Goal: Entertainment & Leisure: Browse casually

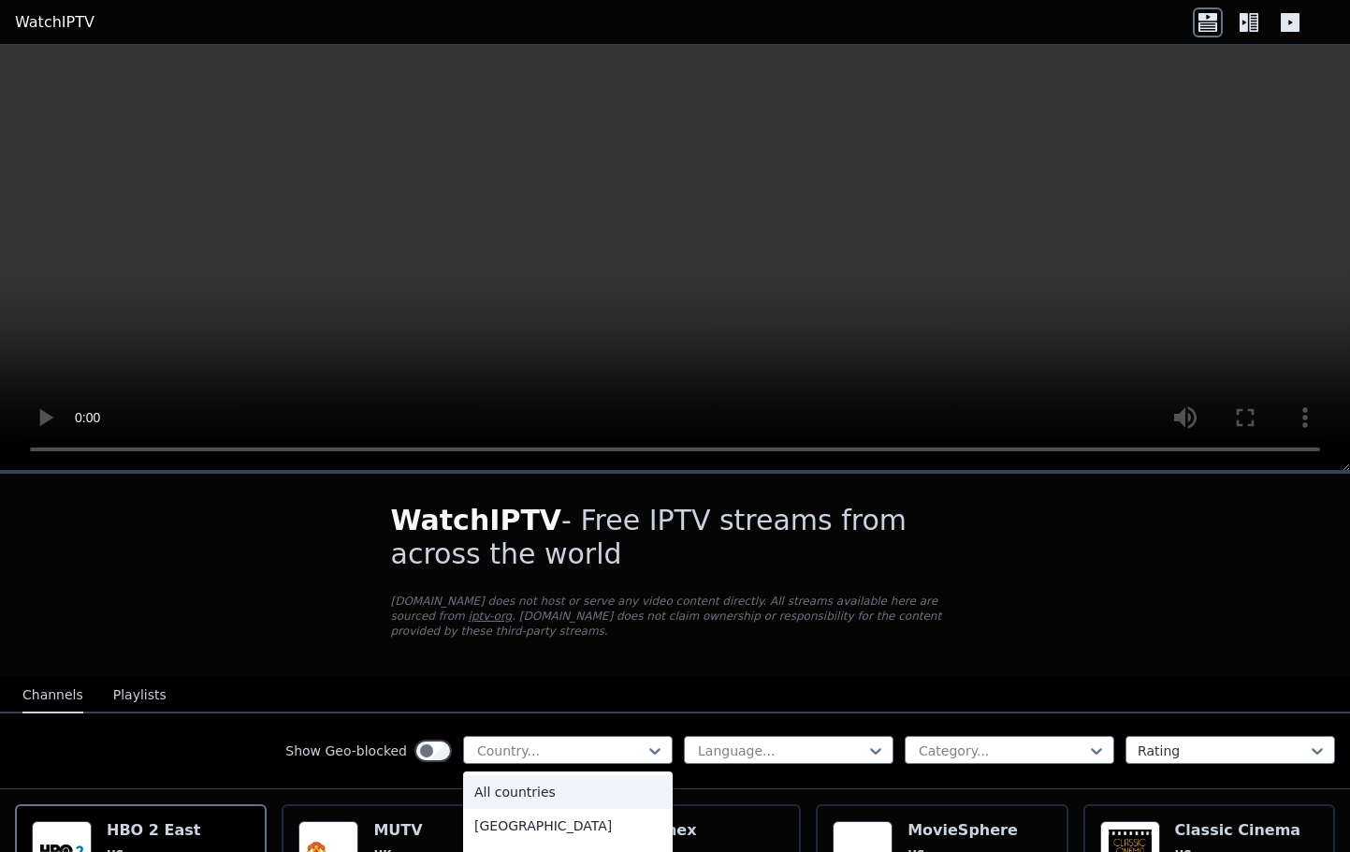
click at [562, 794] on div "All countries" at bounding box center [568, 792] width 210 height 34
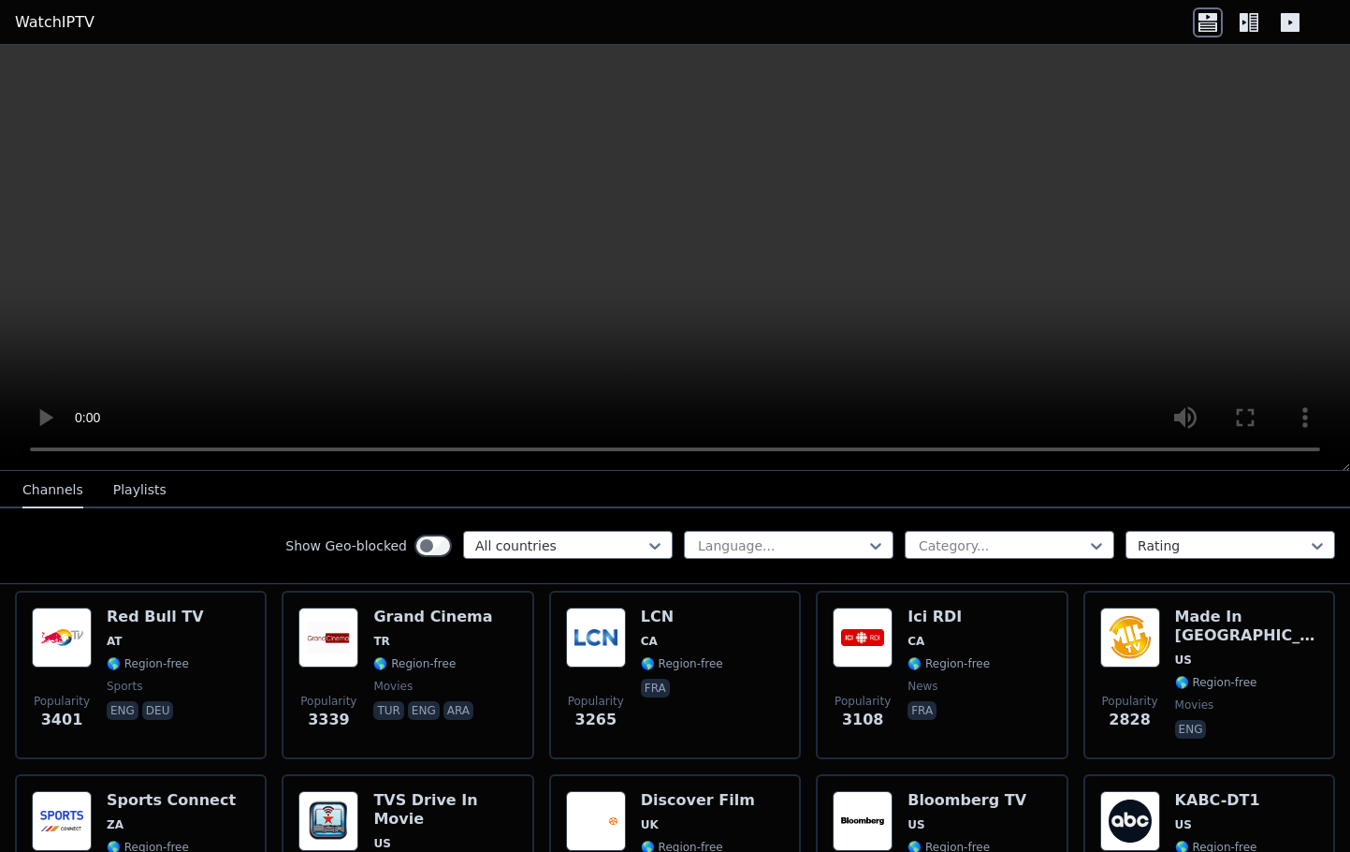
scroll to position [609, 0]
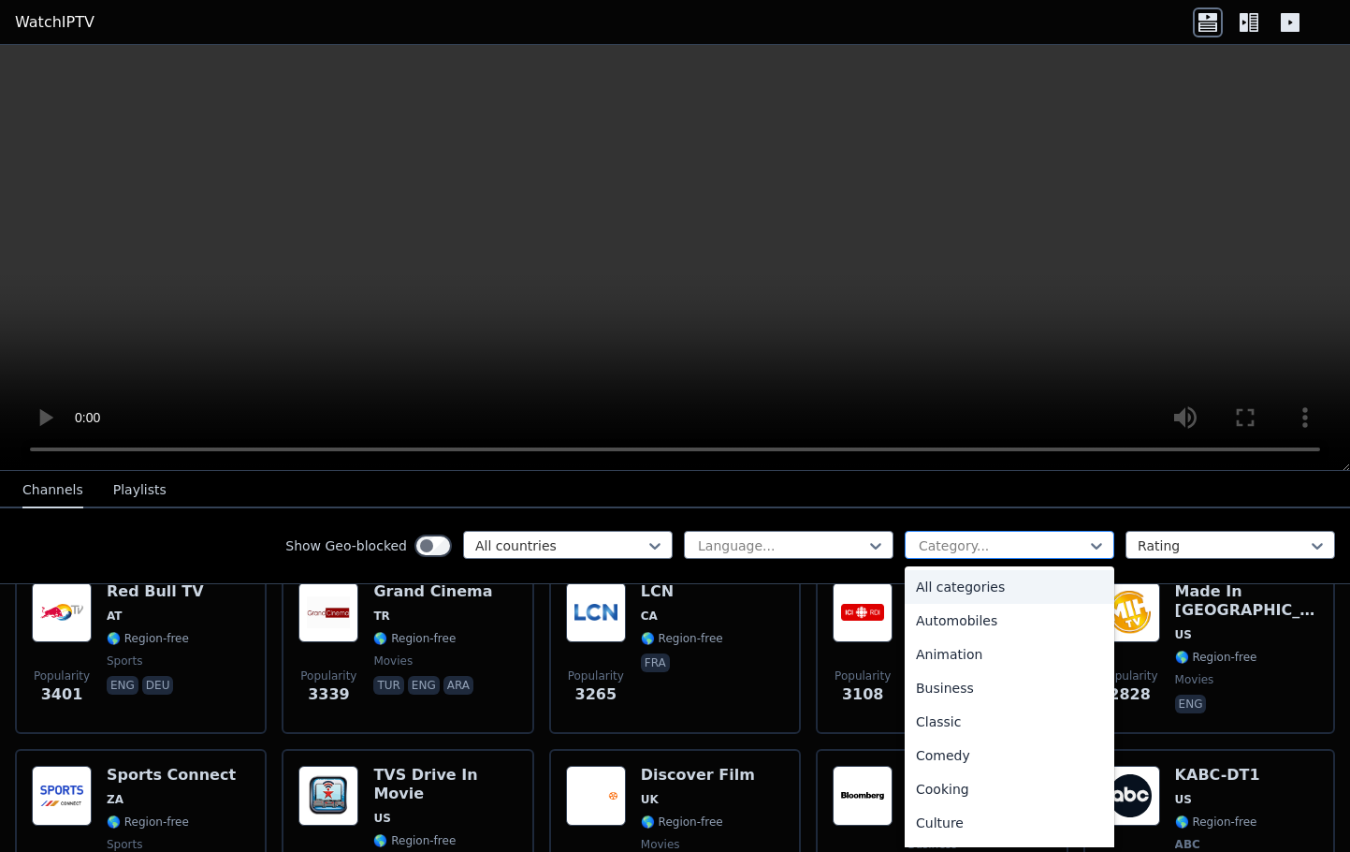
click at [1039, 557] on div "Category..." at bounding box center [1010, 545] width 210 height 28
click at [965, 762] on div "Sports" at bounding box center [1010, 759] width 210 height 34
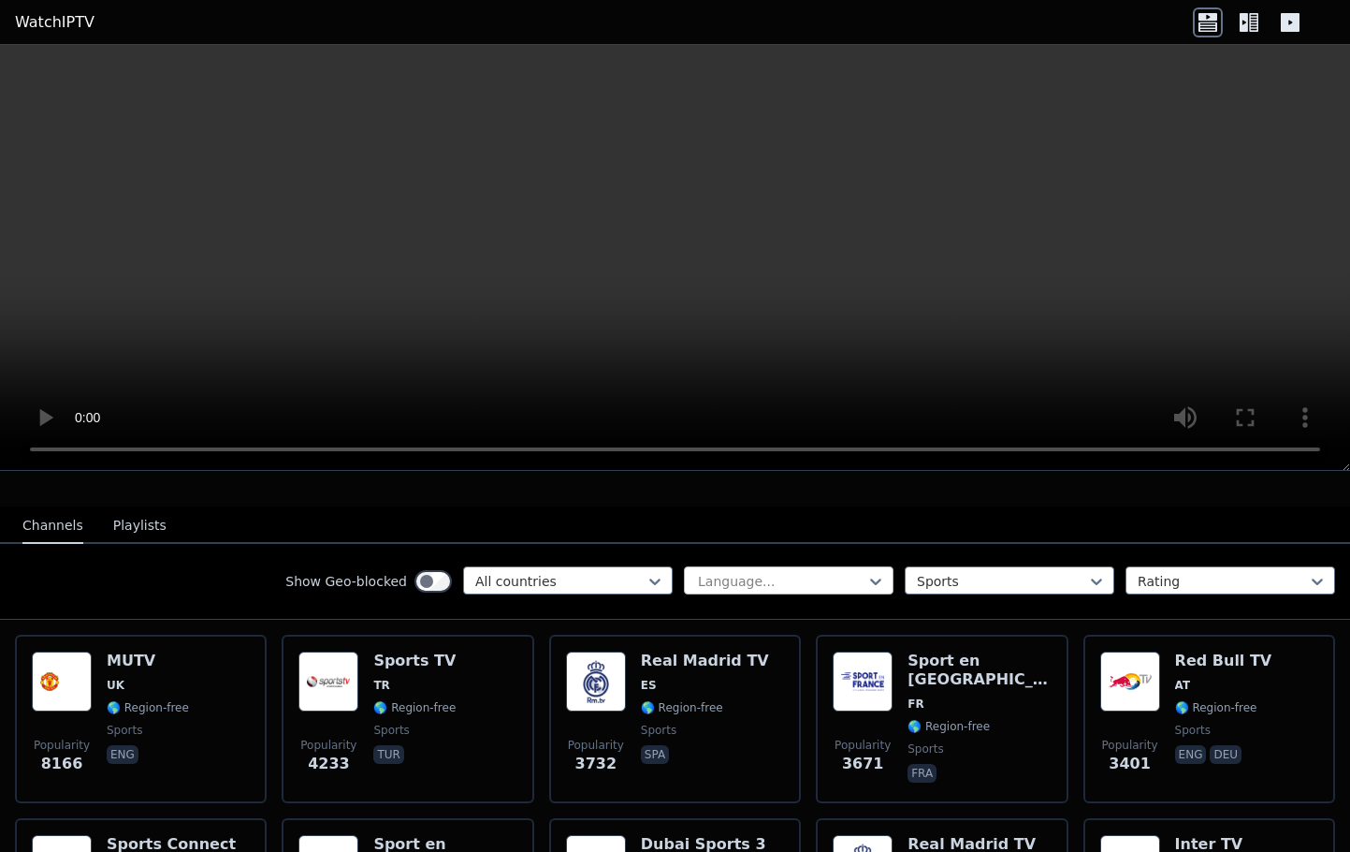
scroll to position [162, 0]
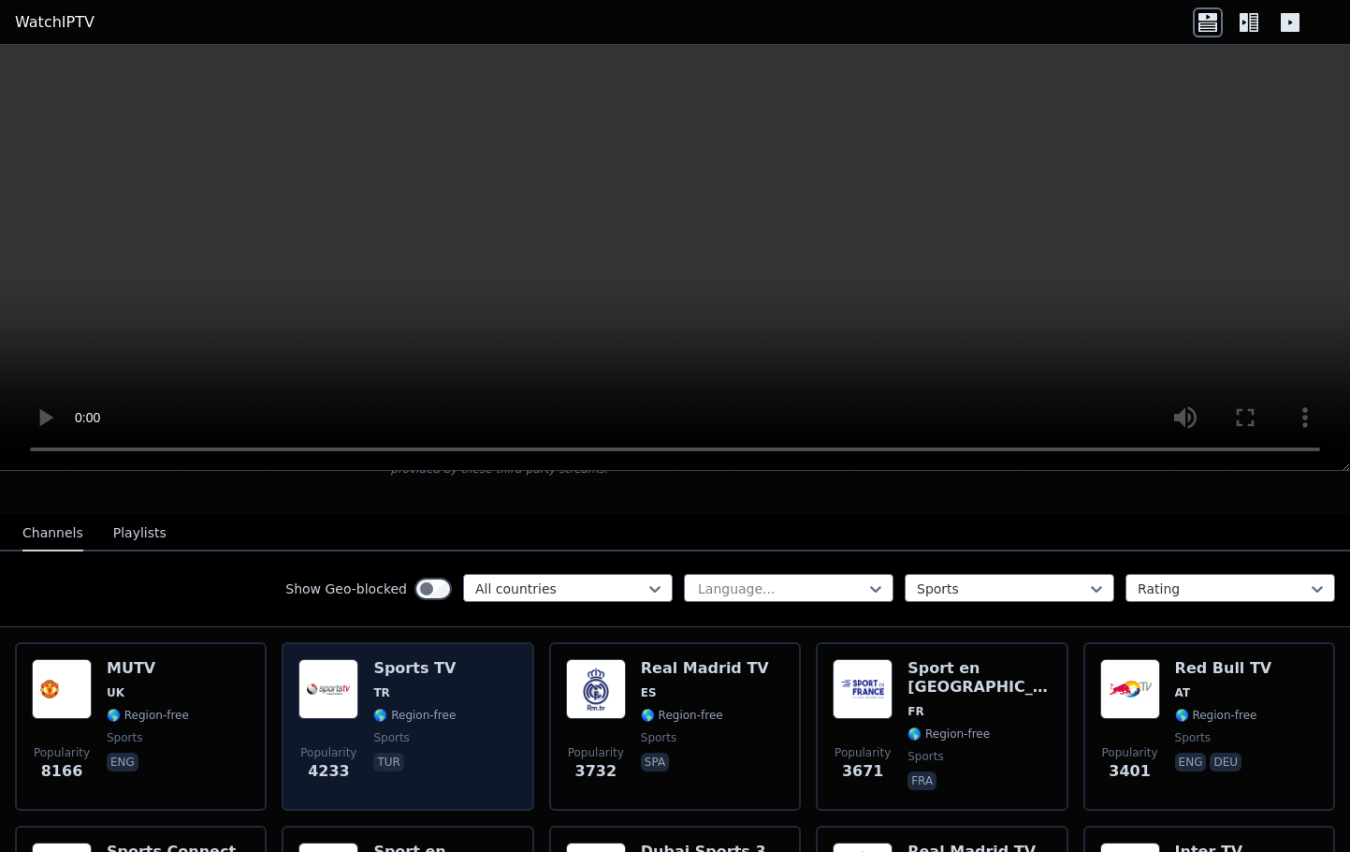
click at [475, 690] on div "Popularity 4233 Sports TV TR 🌎 Region-free sports tur" at bounding box center [408, 726] width 218 height 135
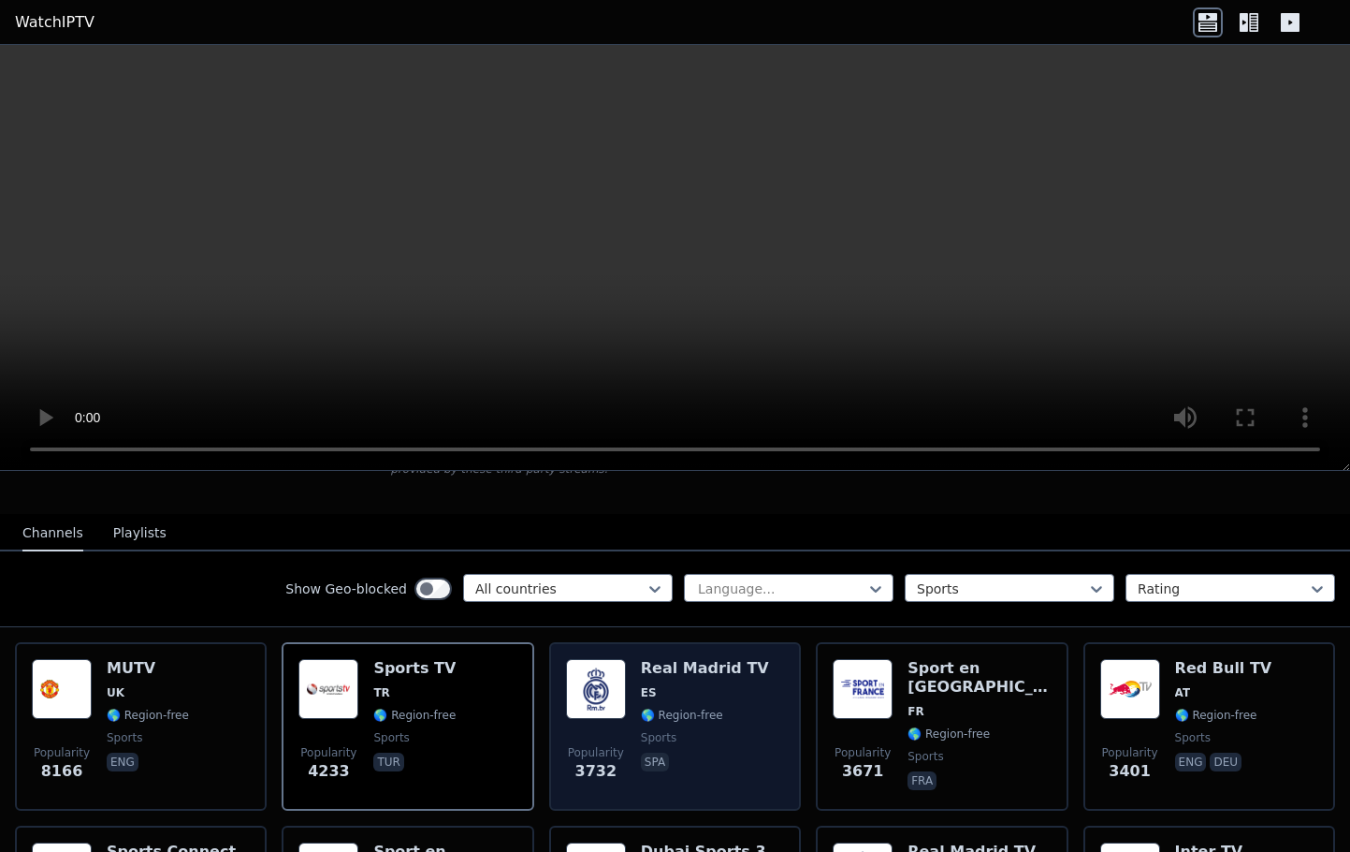
click at [722, 696] on span "ES" at bounding box center [705, 692] width 128 height 15
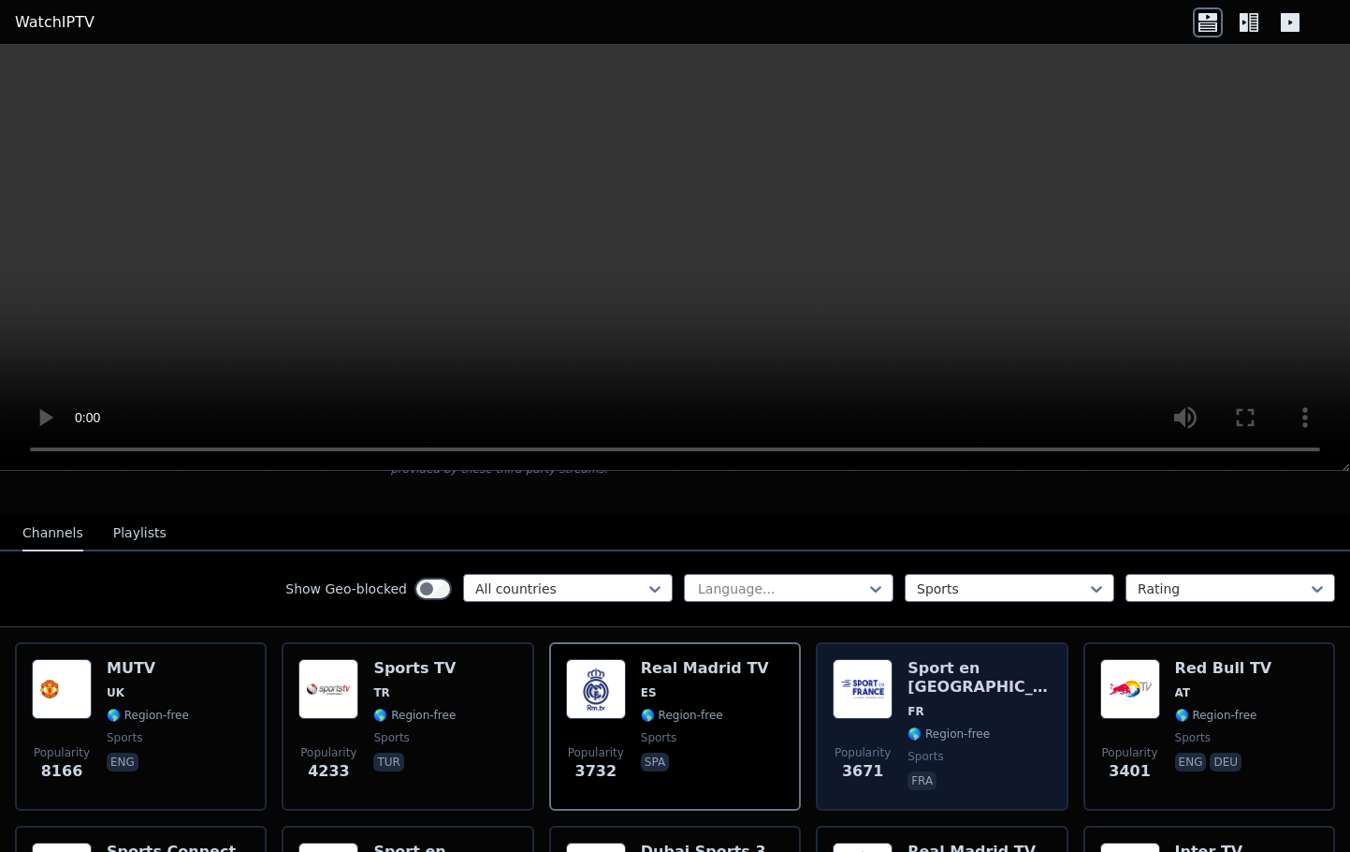
click at [1018, 702] on div "Sport en France FR 🌎 Region-free sports fra" at bounding box center [979, 726] width 143 height 135
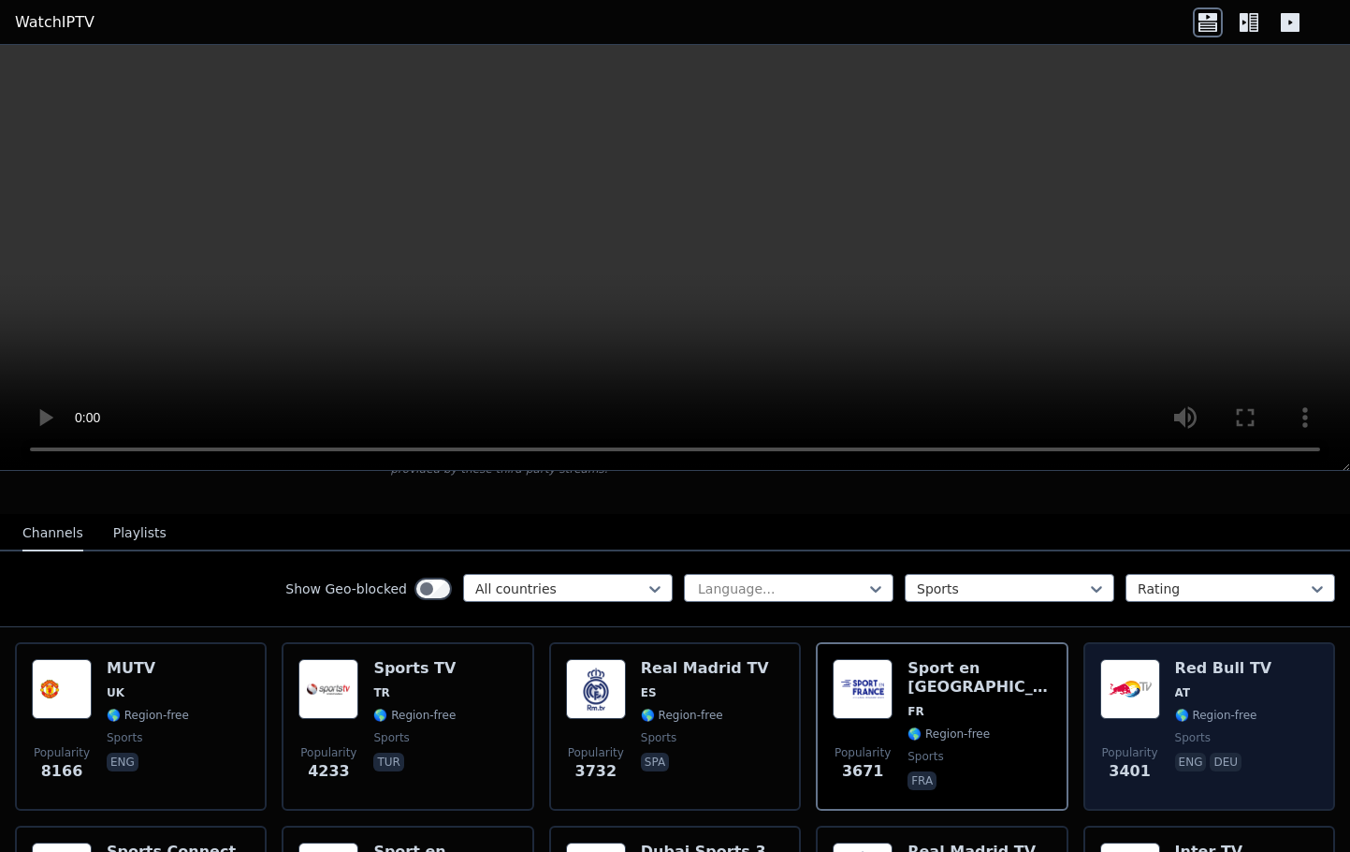
click at [1262, 693] on div "Popularity 3401 Red Bull TV AT 🌎 Region-free sports eng deu" at bounding box center [1210, 726] width 218 height 135
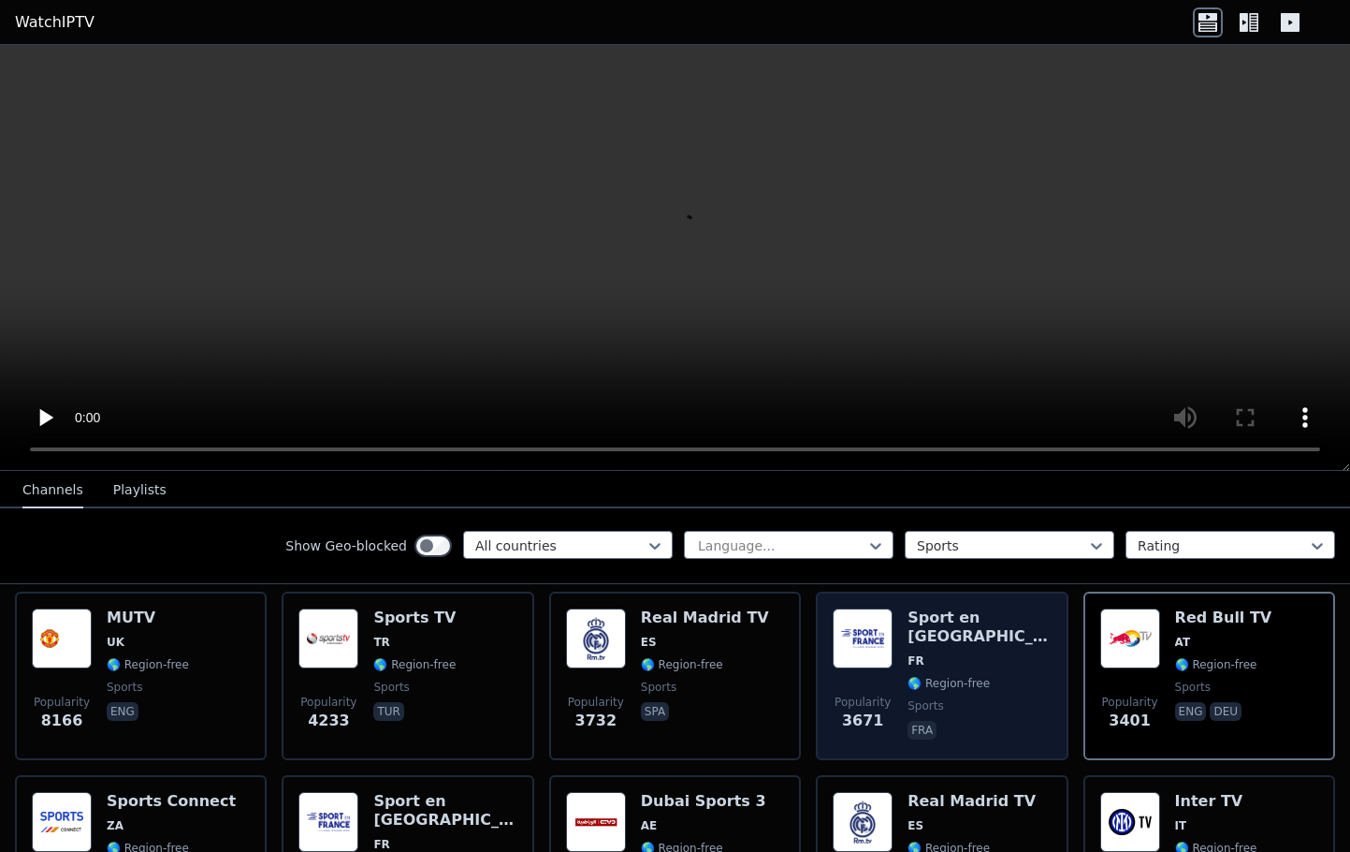
scroll to position [241, 0]
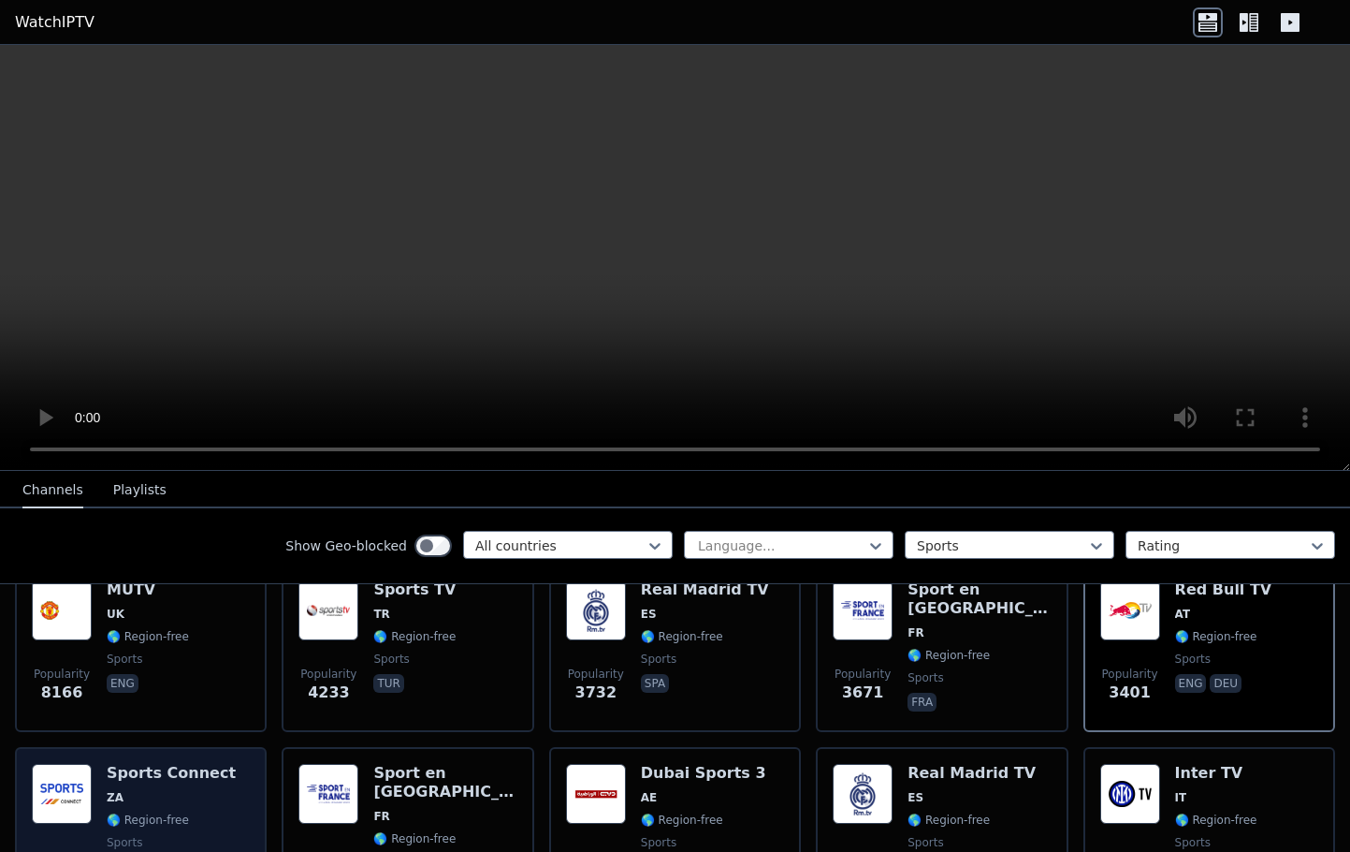
click at [176, 797] on span "ZA" at bounding box center [171, 797] width 129 height 15
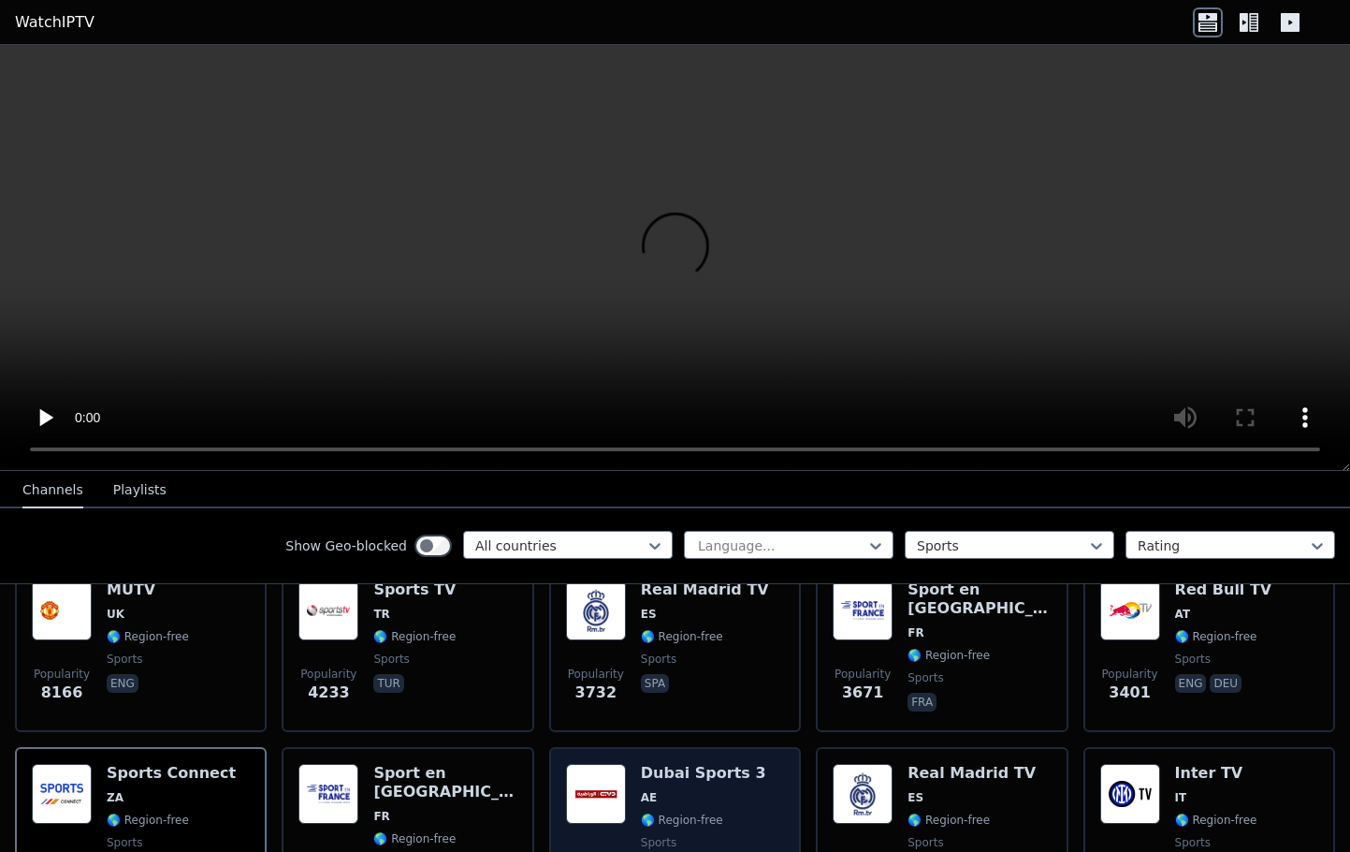
click at [746, 798] on span "AE" at bounding box center [703, 797] width 125 height 15
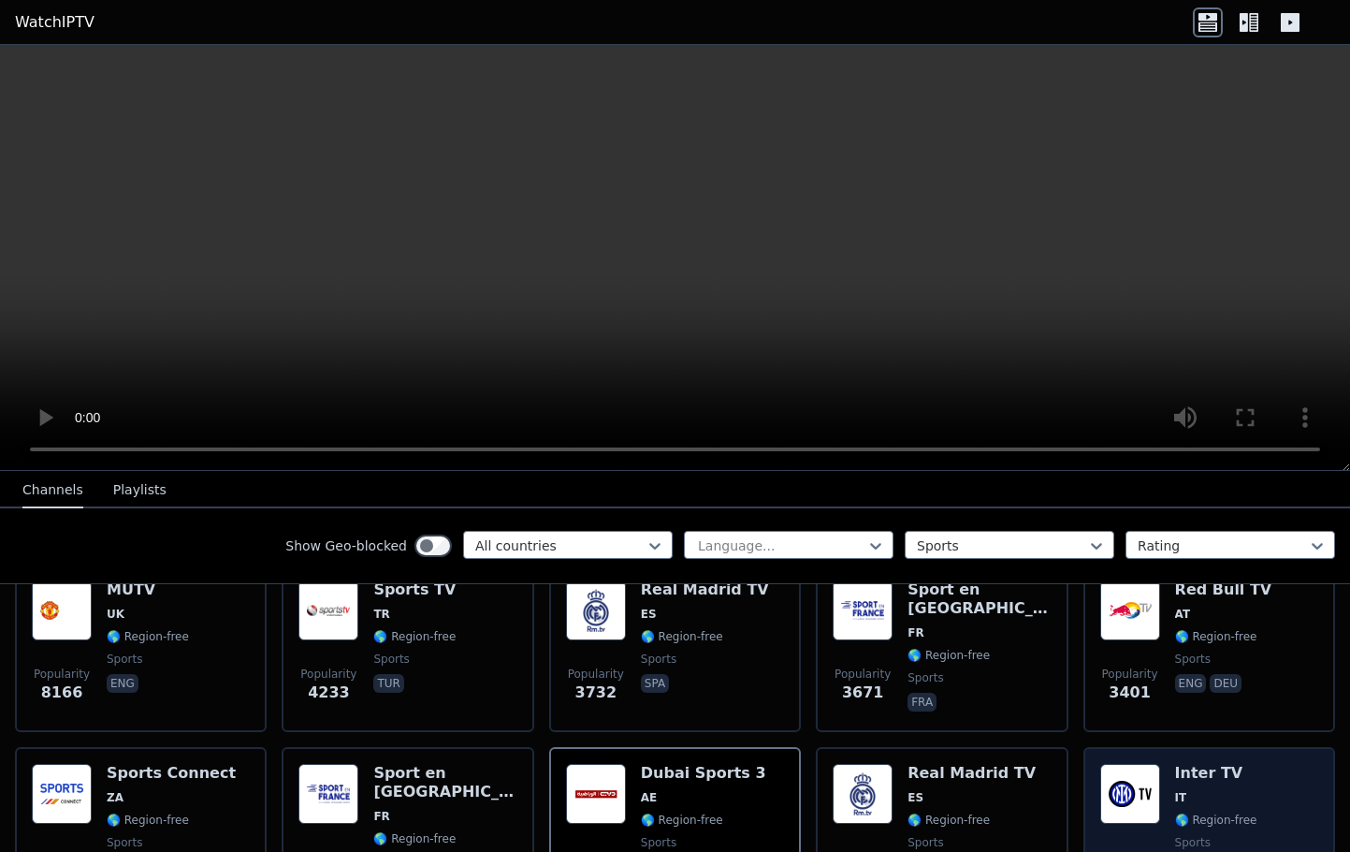
click at [1228, 784] on div "Inter TV IT 🌎 Region-free sports ita" at bounding box center [1216, 831] width 82 height 135
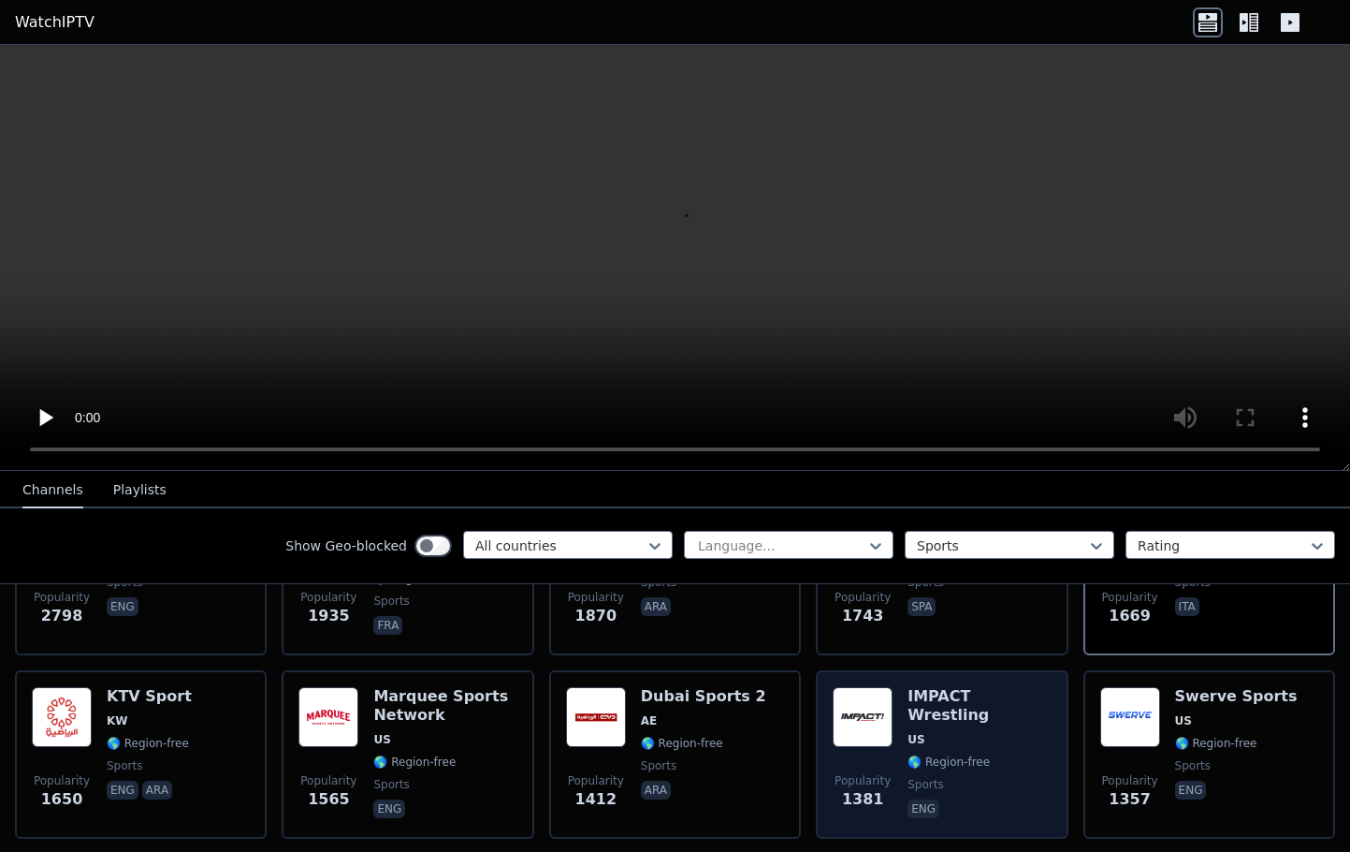
scroll to position [510, 0]
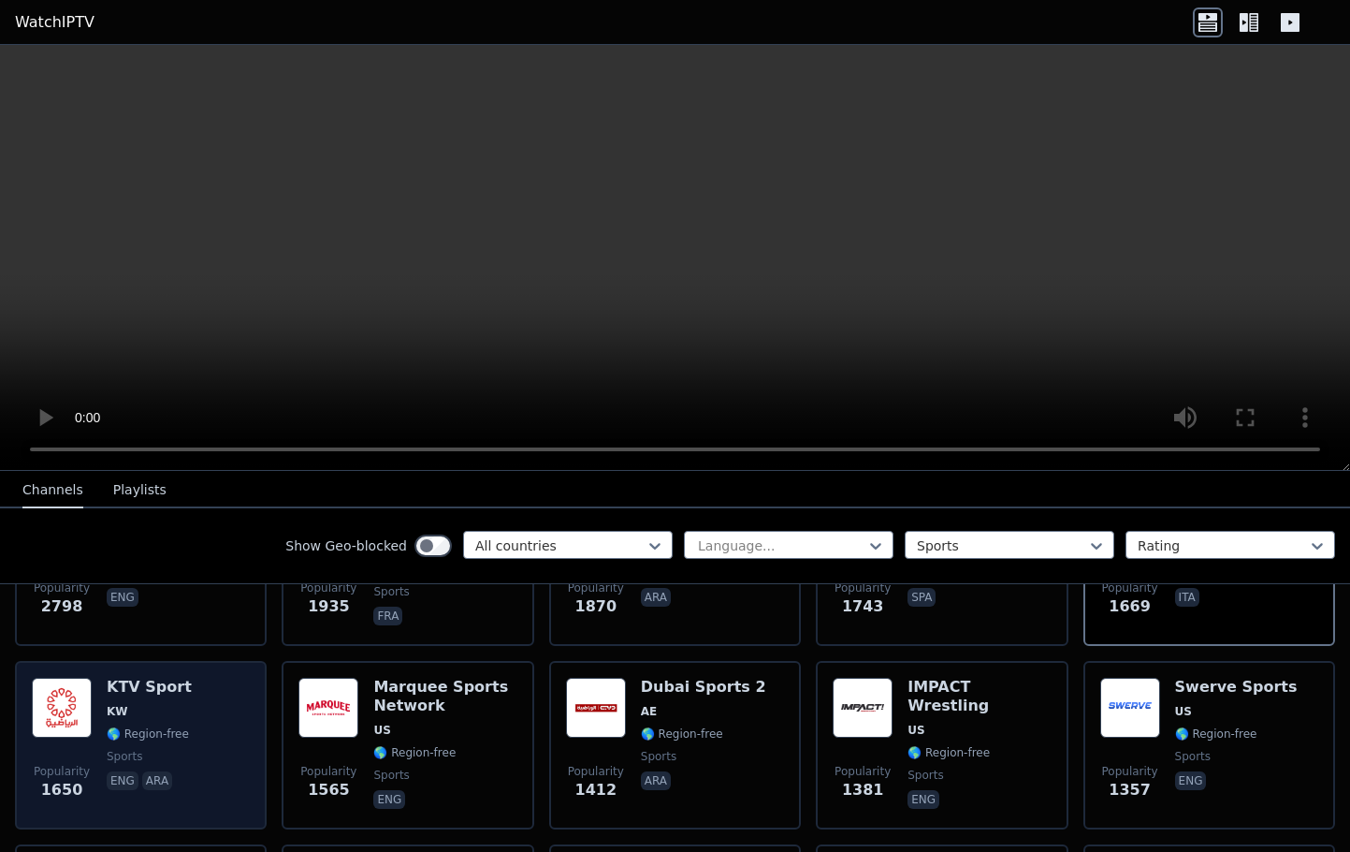
click at [211, 707] on div "Popularity 1650 KTV Sport KW 🌎 Region-free sports eng ara" at bounding box center [141, 745] width 218 height 135
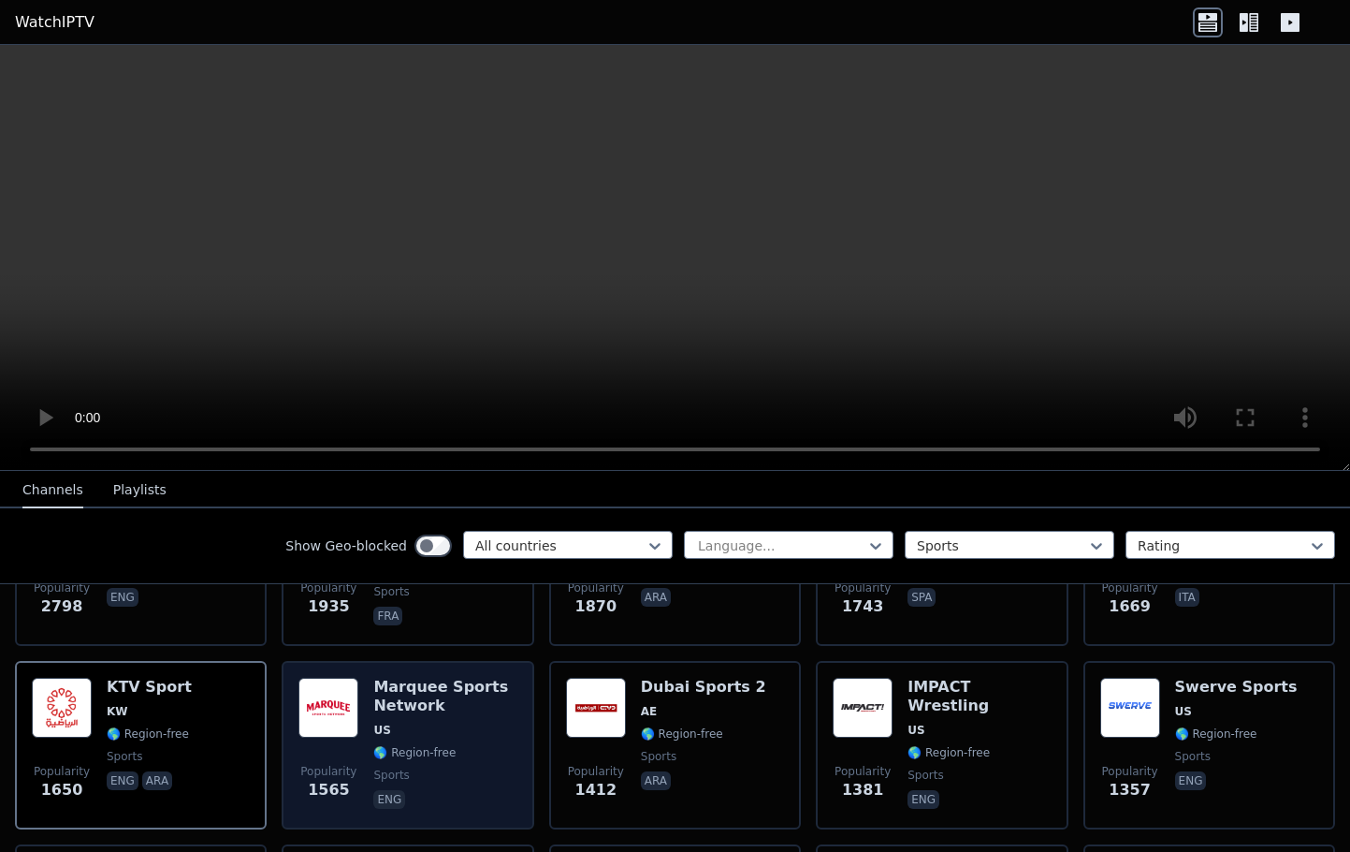
click at [471, 710] on h6 "Marquee Sports Network" at bounding box center [444, 696] width 143 height 37
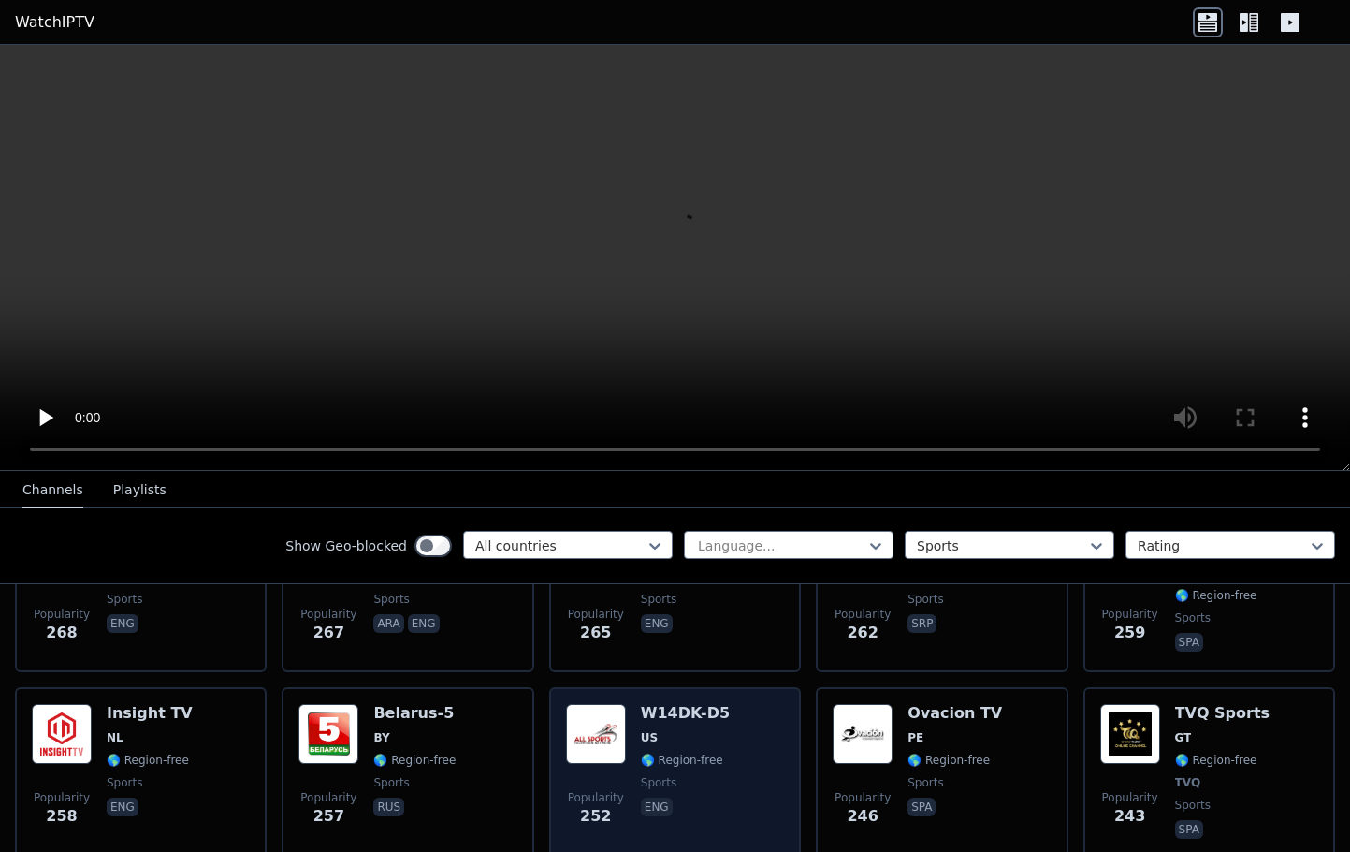
scroll to position [2168, 0]
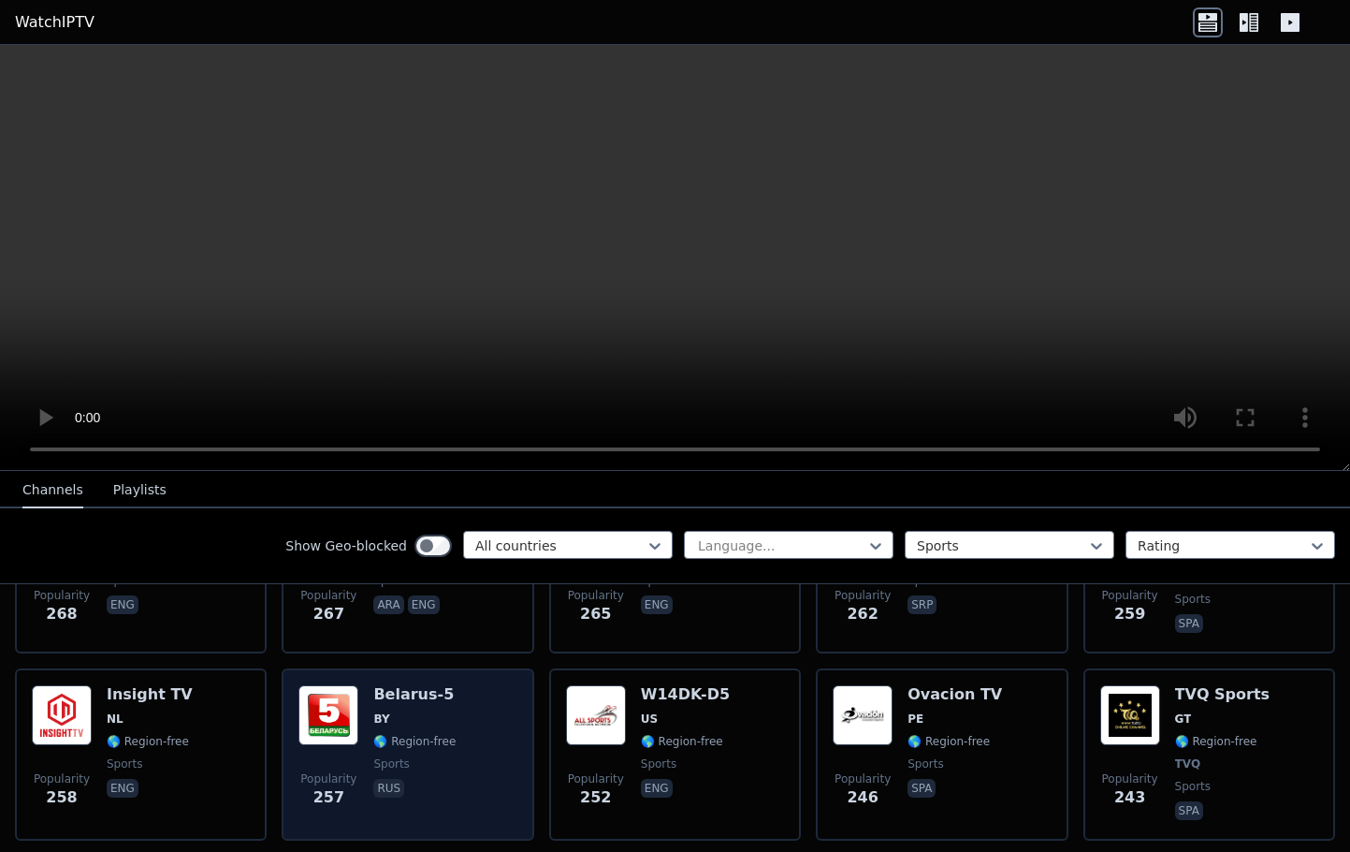
click at [399, 694] on h6 "Belarus-5" at bounding box center [414, 694] width 82 height 19
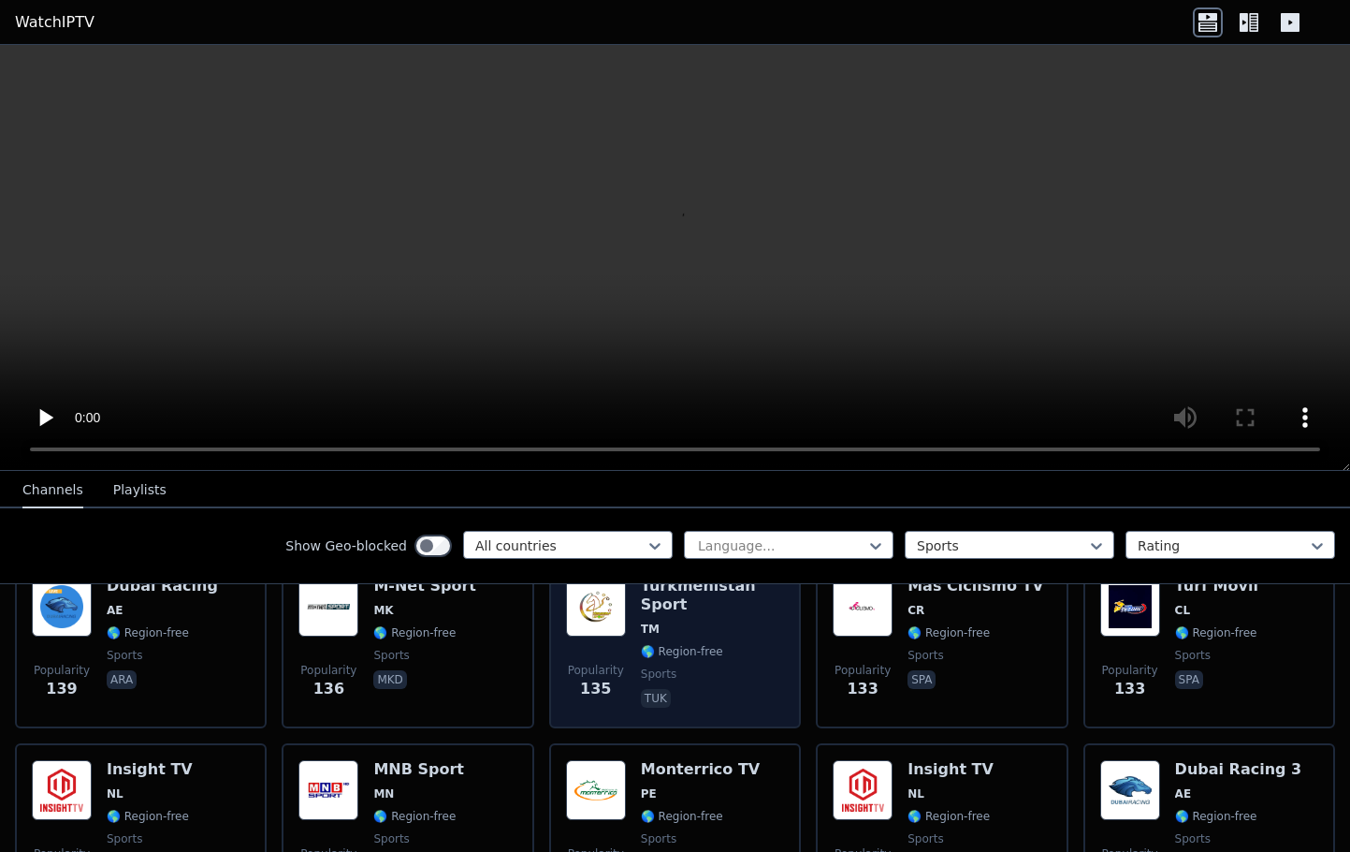
scroll to position [3601, 0]
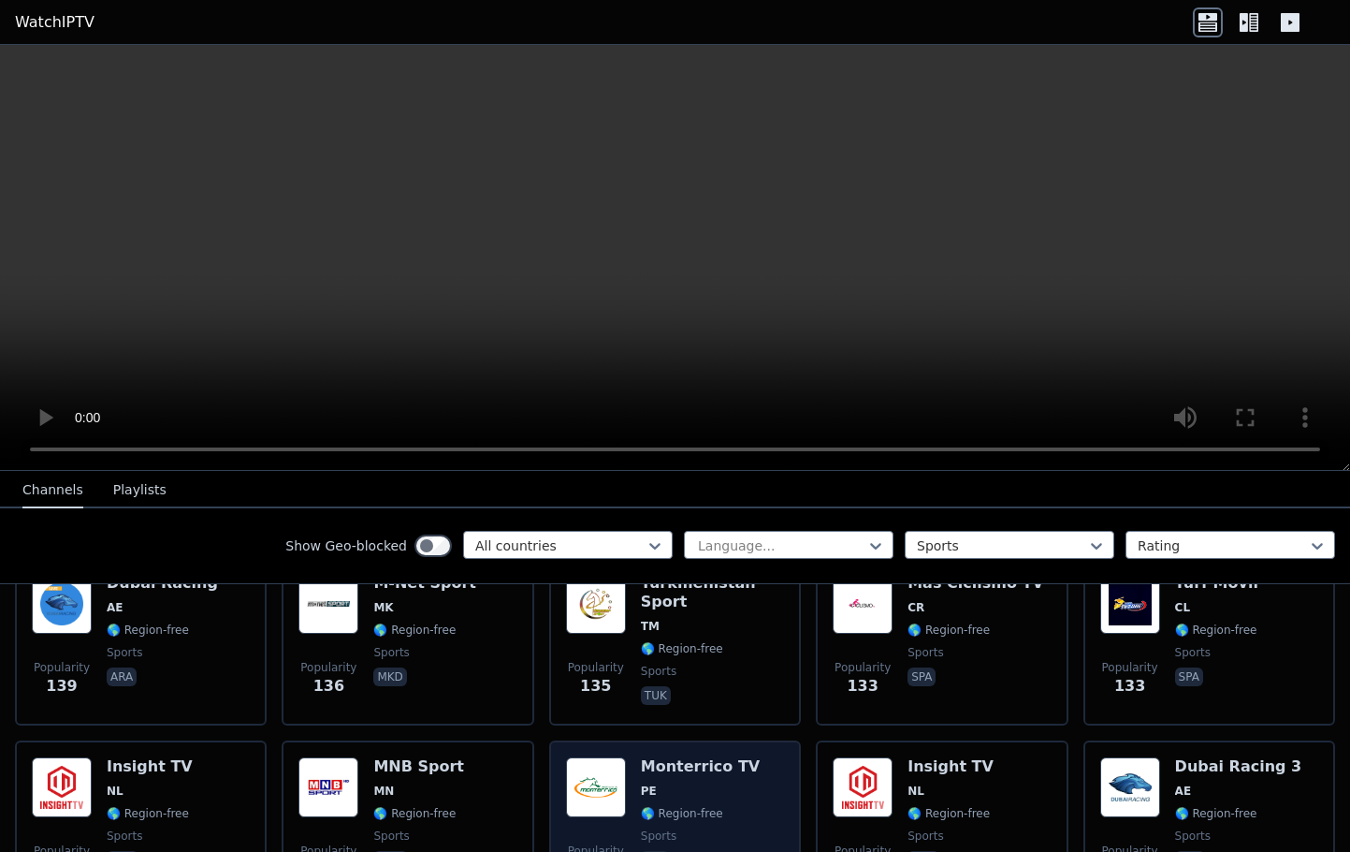
click at [690, 761] on div "Monterrico TV PE 🌎 Region-free sports spa" at bounding box center [700, 824] width 119 height 135
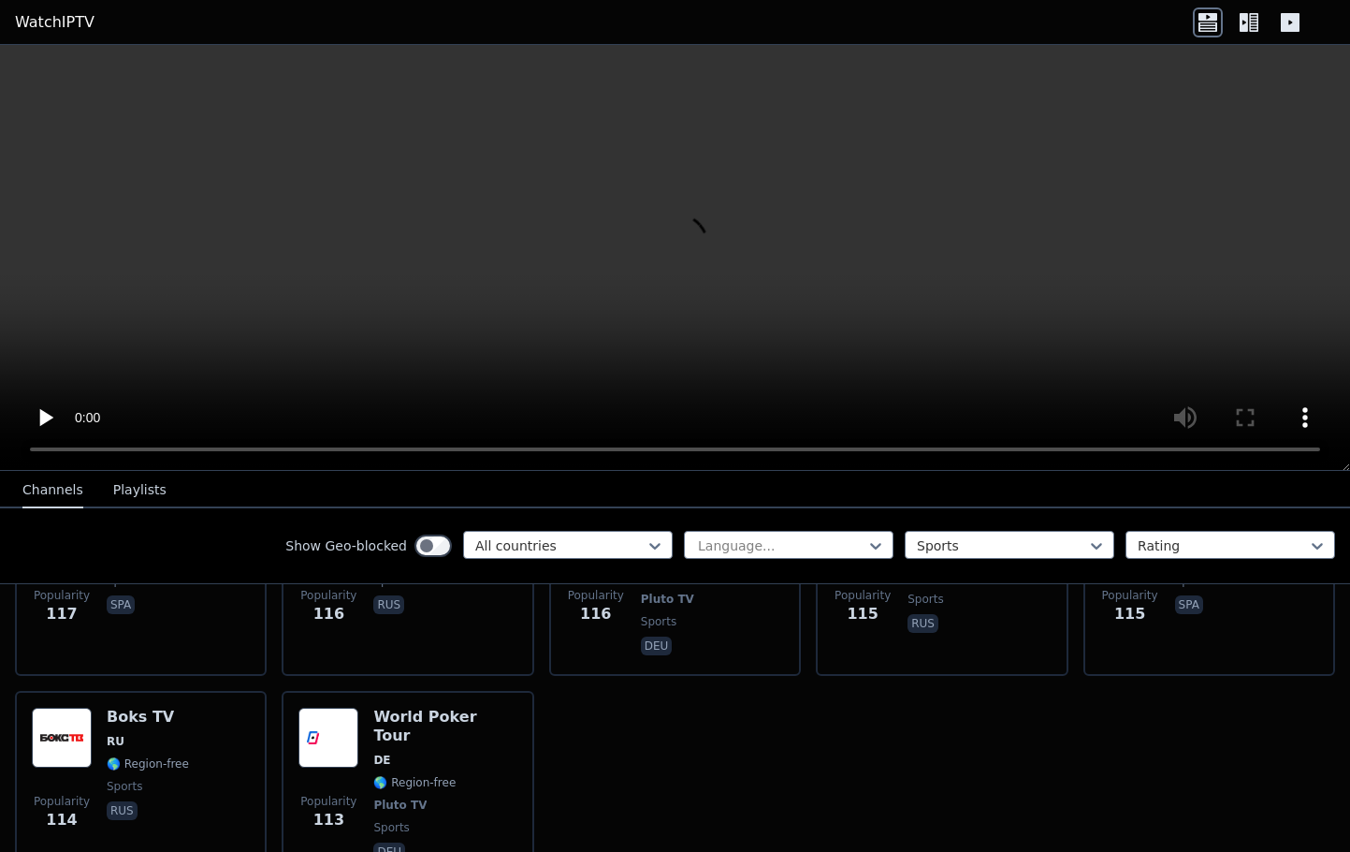
scroll to position [4240, 0]
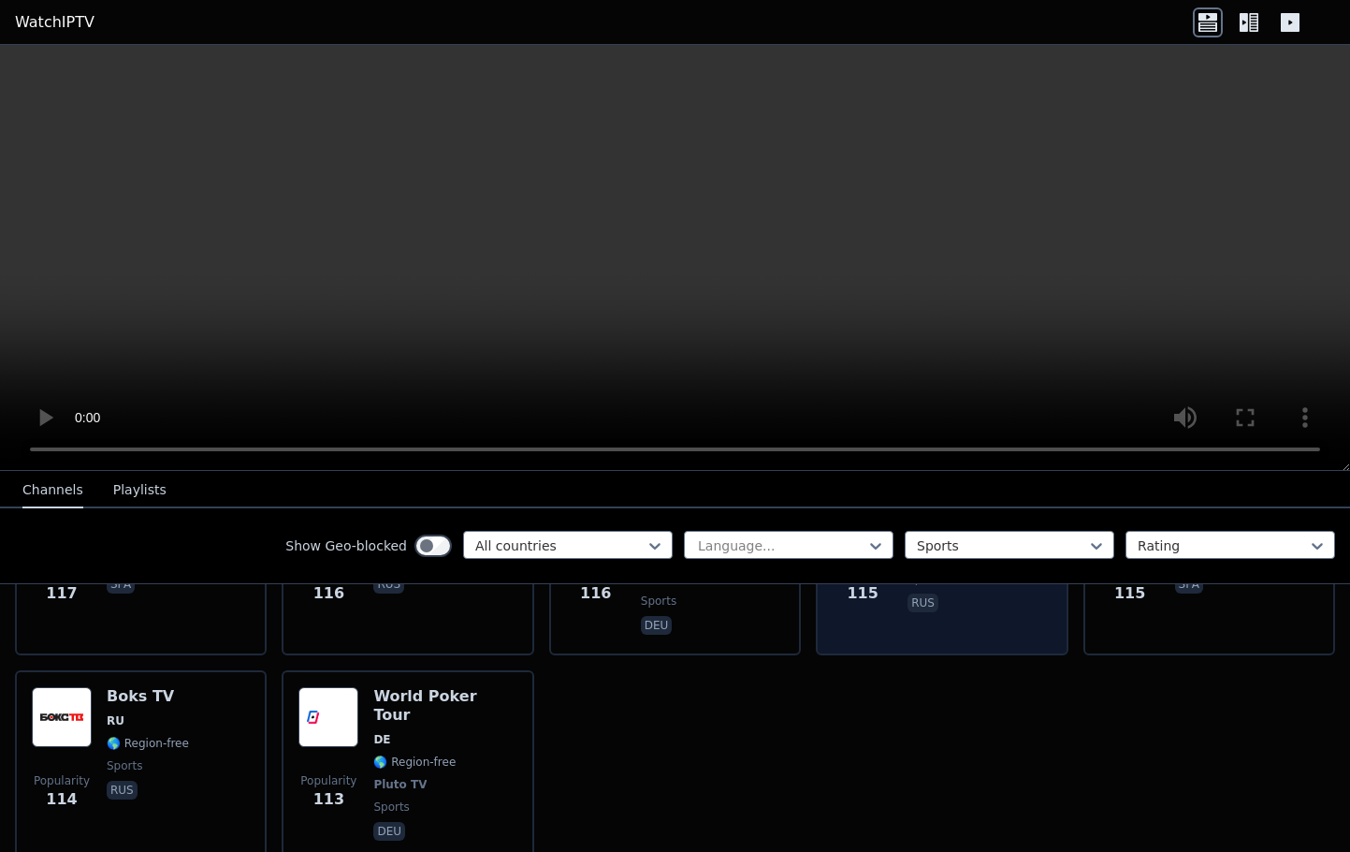
scroll to position [4266, 0]
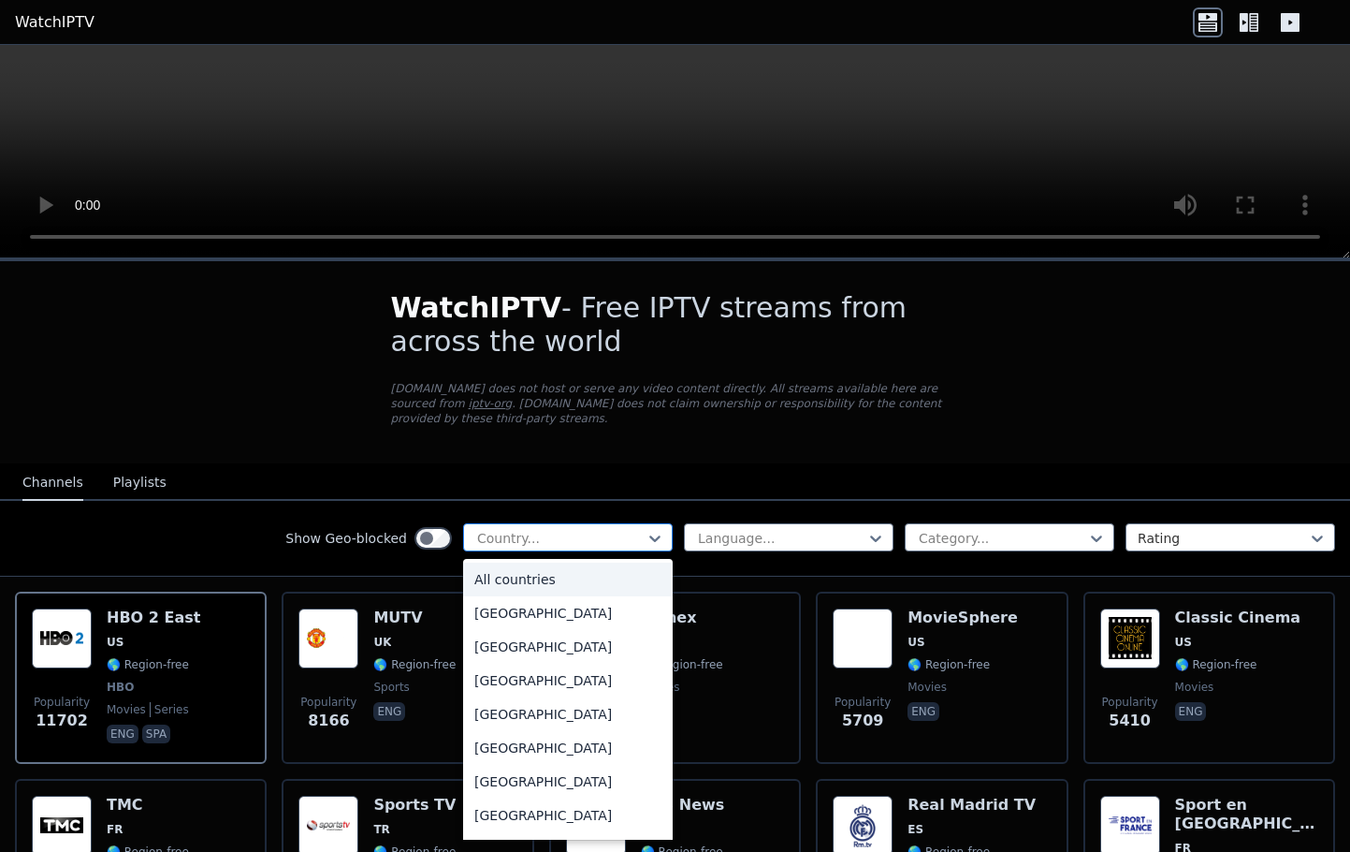
click at [568, 544] on div at bounding box center [560, 538] width 170 height 19
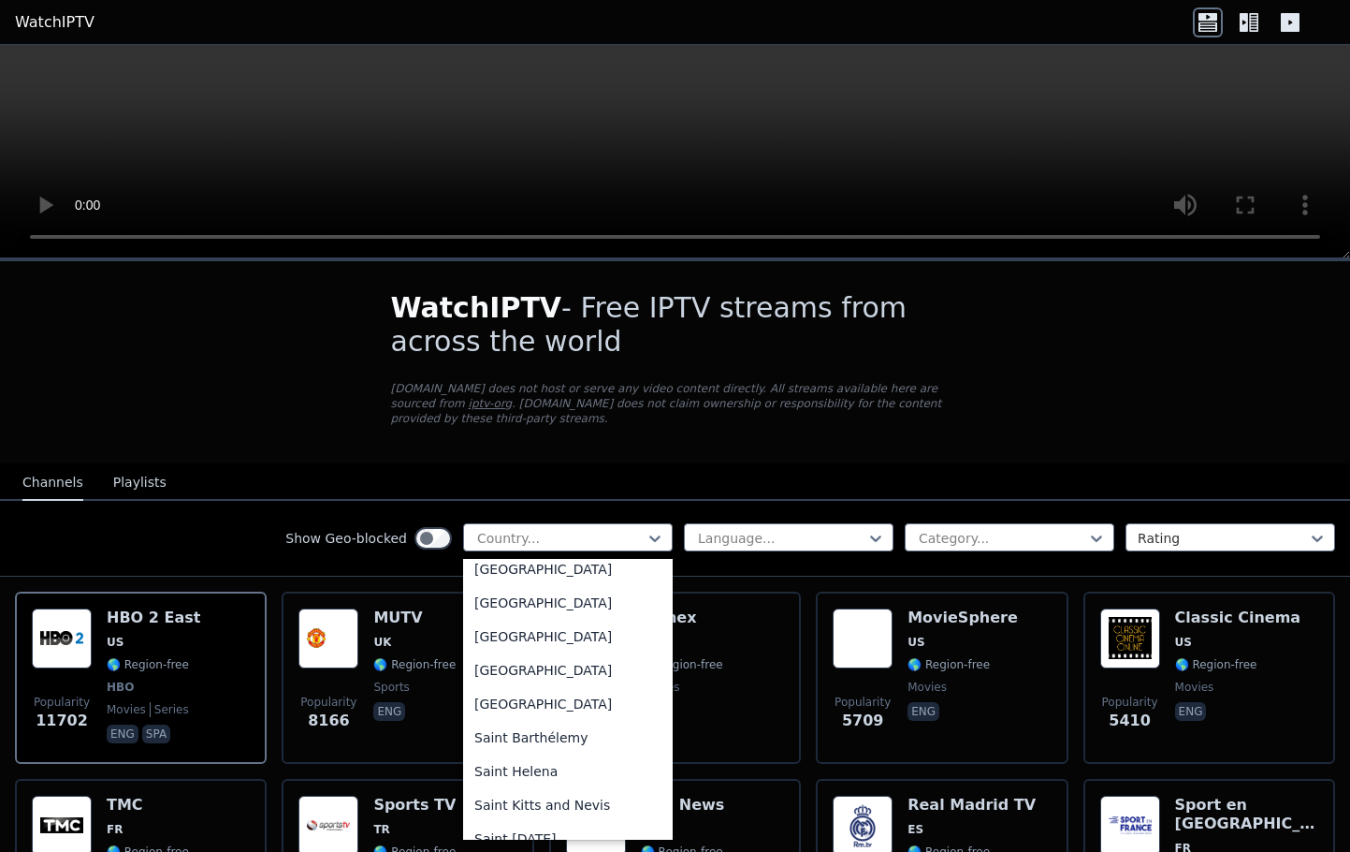
scroll to position [5132, 0]
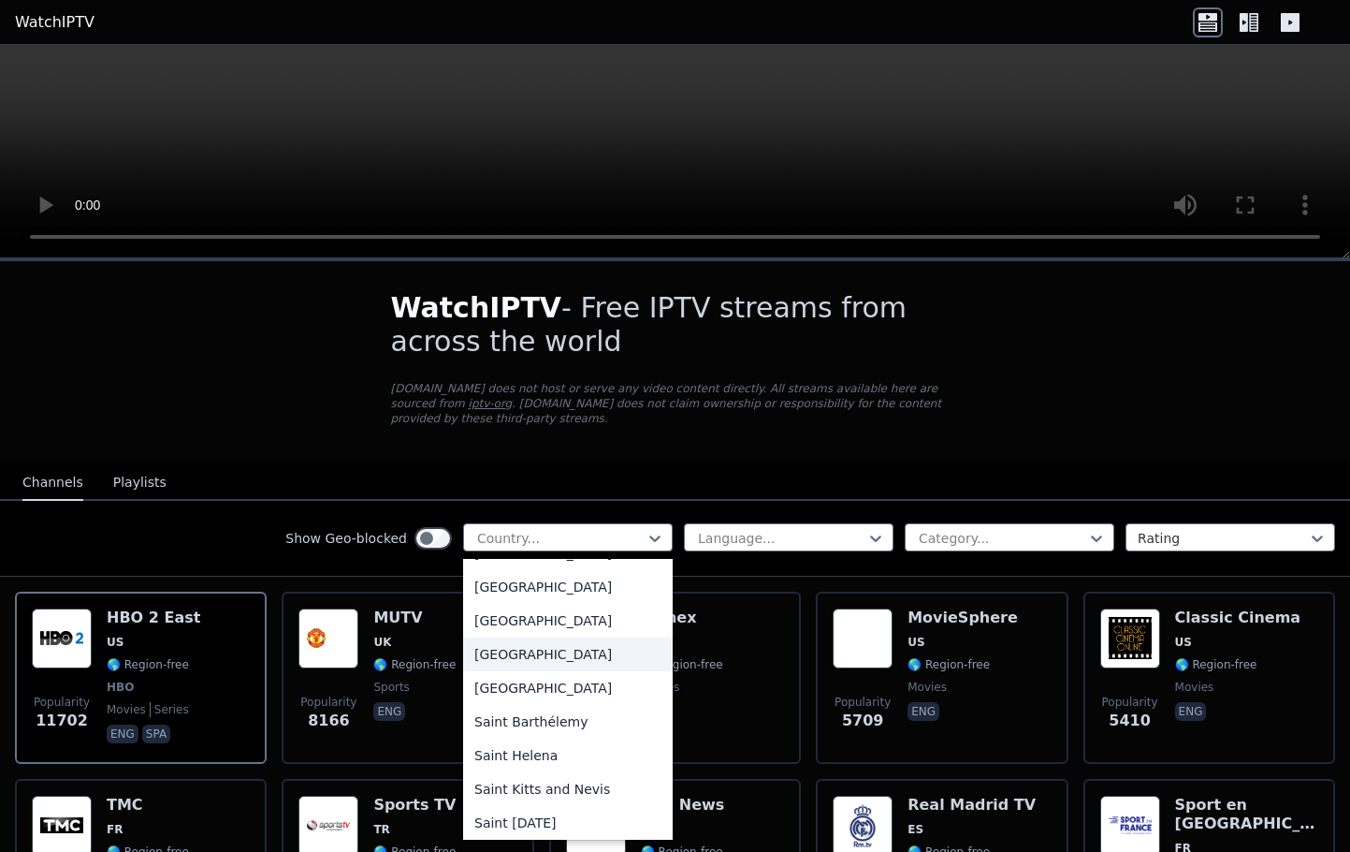
click at [518, 653] on div "[GEOGRAPHIC_DATA]" at bounding box center [568, 654] width 210 height 34
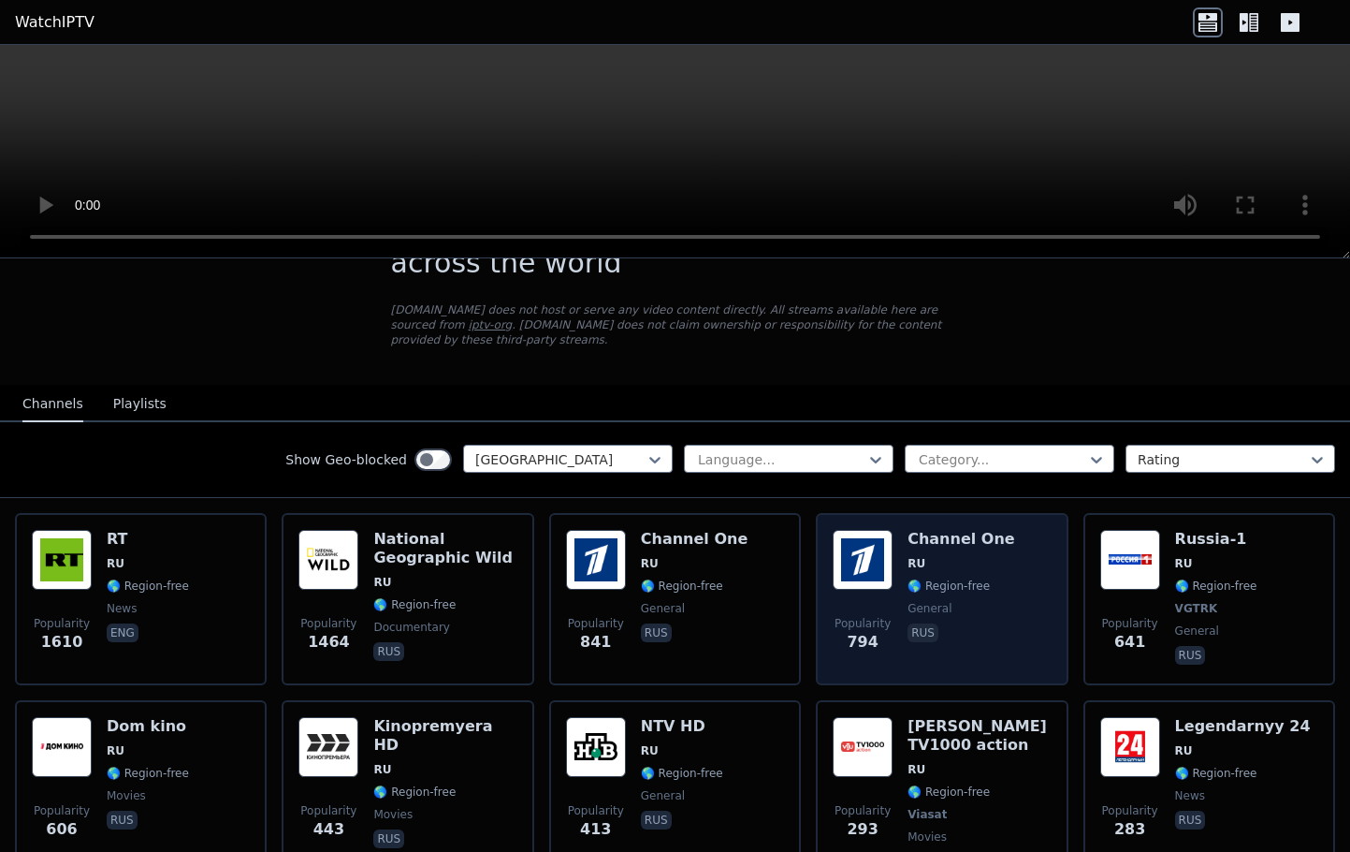
scroll to position [89, 0]
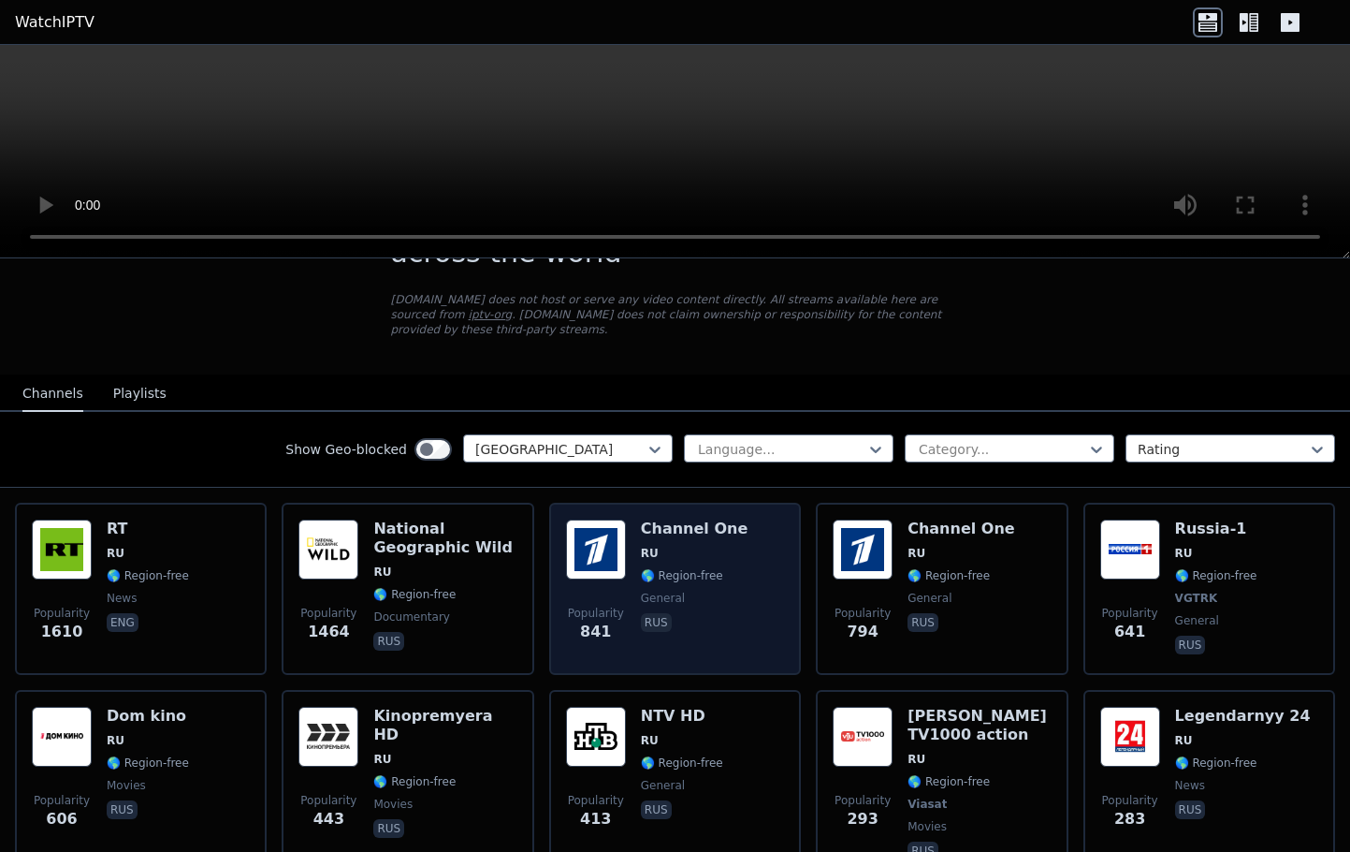
click at [757, 547] on div "Popularity 841 Channel One RU 🌎 Region-free general [DEMOGRAPHIC_DATA]" at bounding box center [675, 588] width 218 height 139
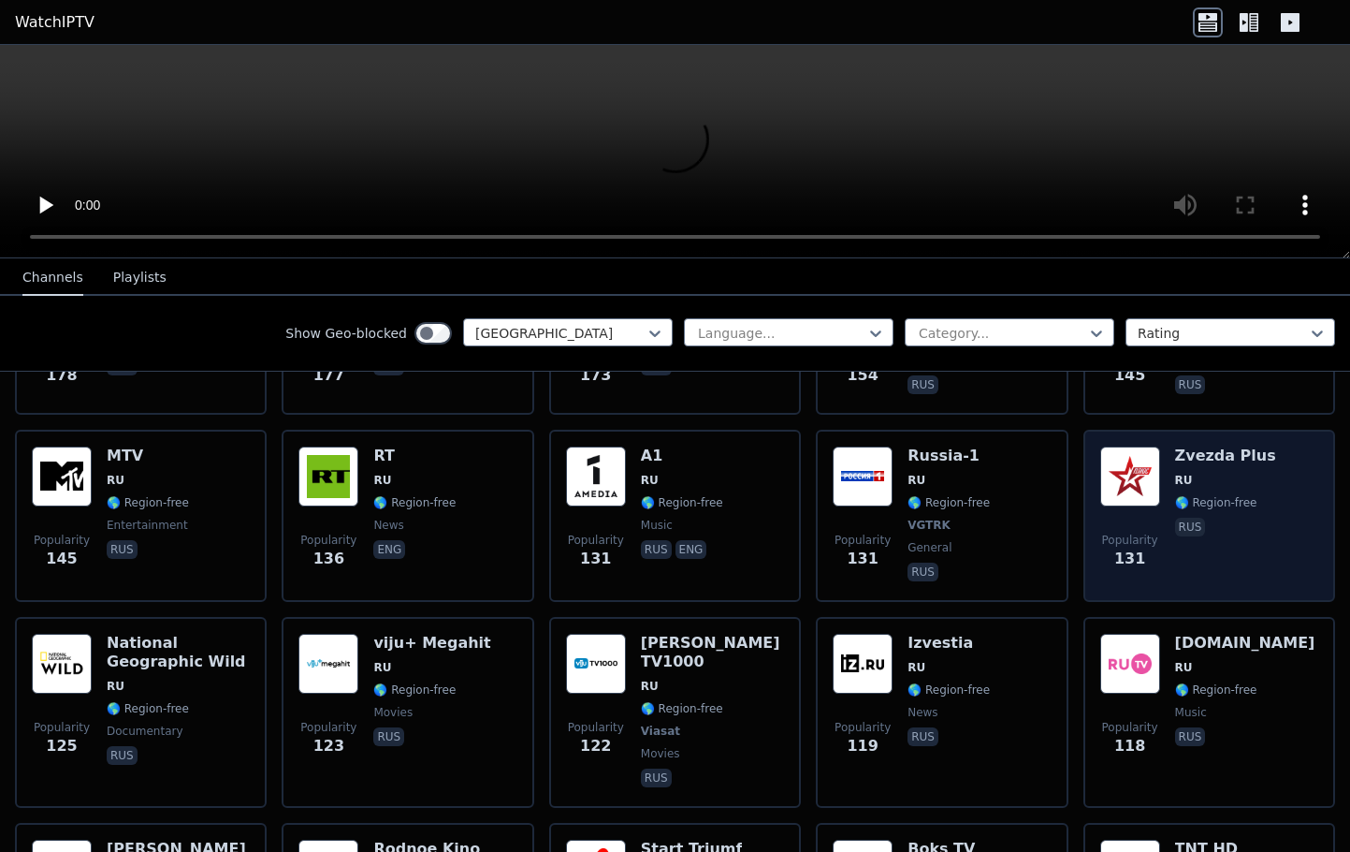
scroll to position [1127, 0]
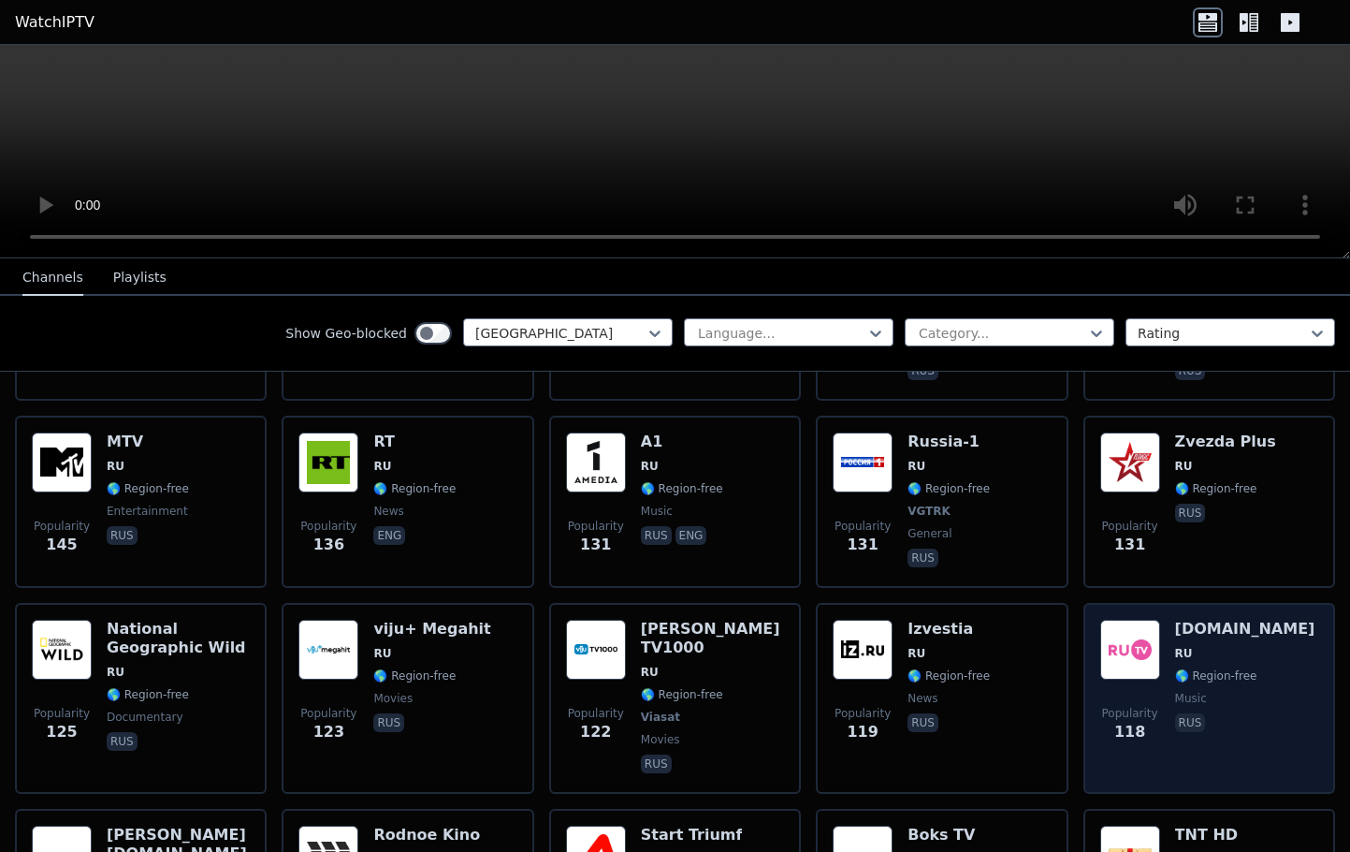
click at [1155, 706] on span "Popularity" at bounding box center [1130, 713] width 56 height 15
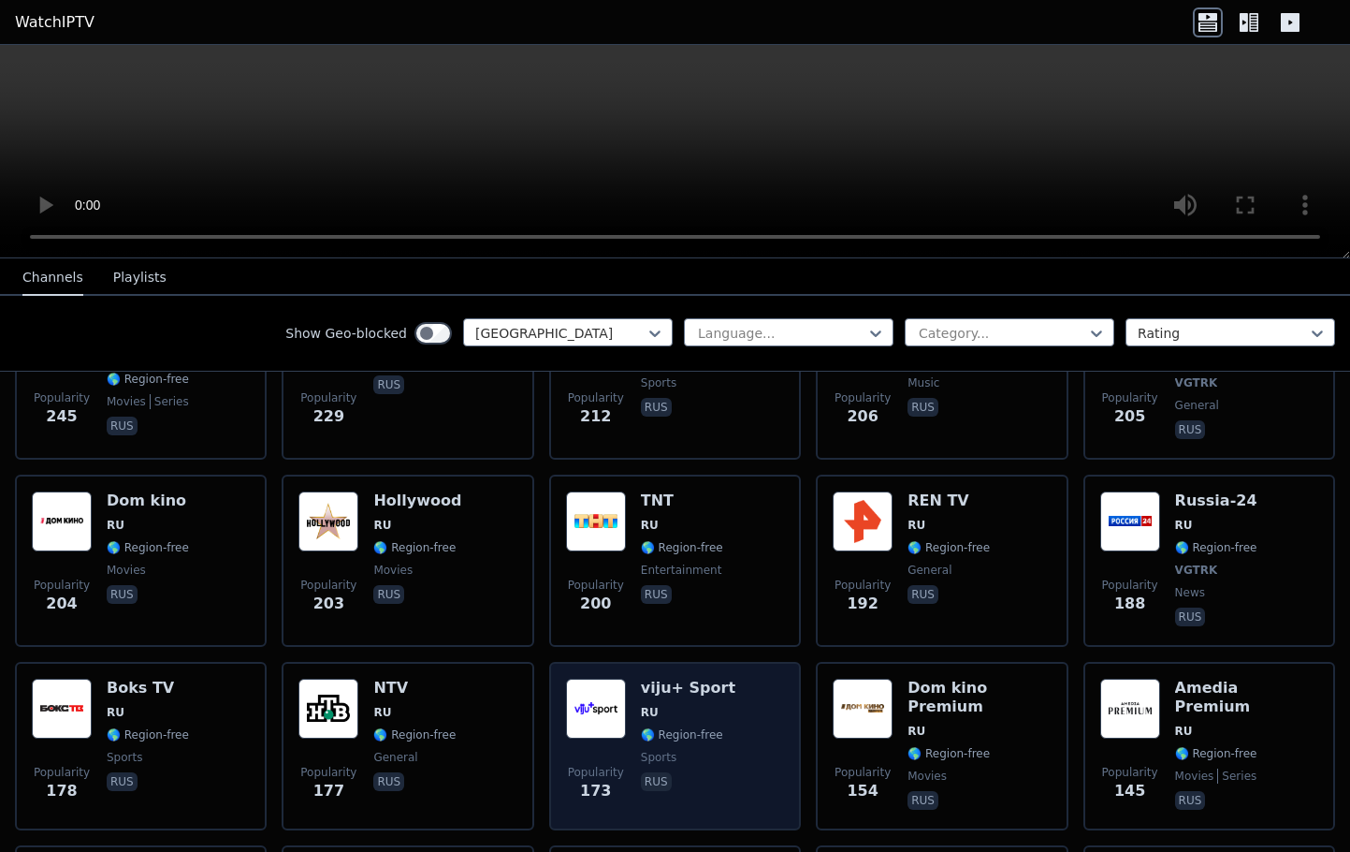
scroll to position [699, 0]
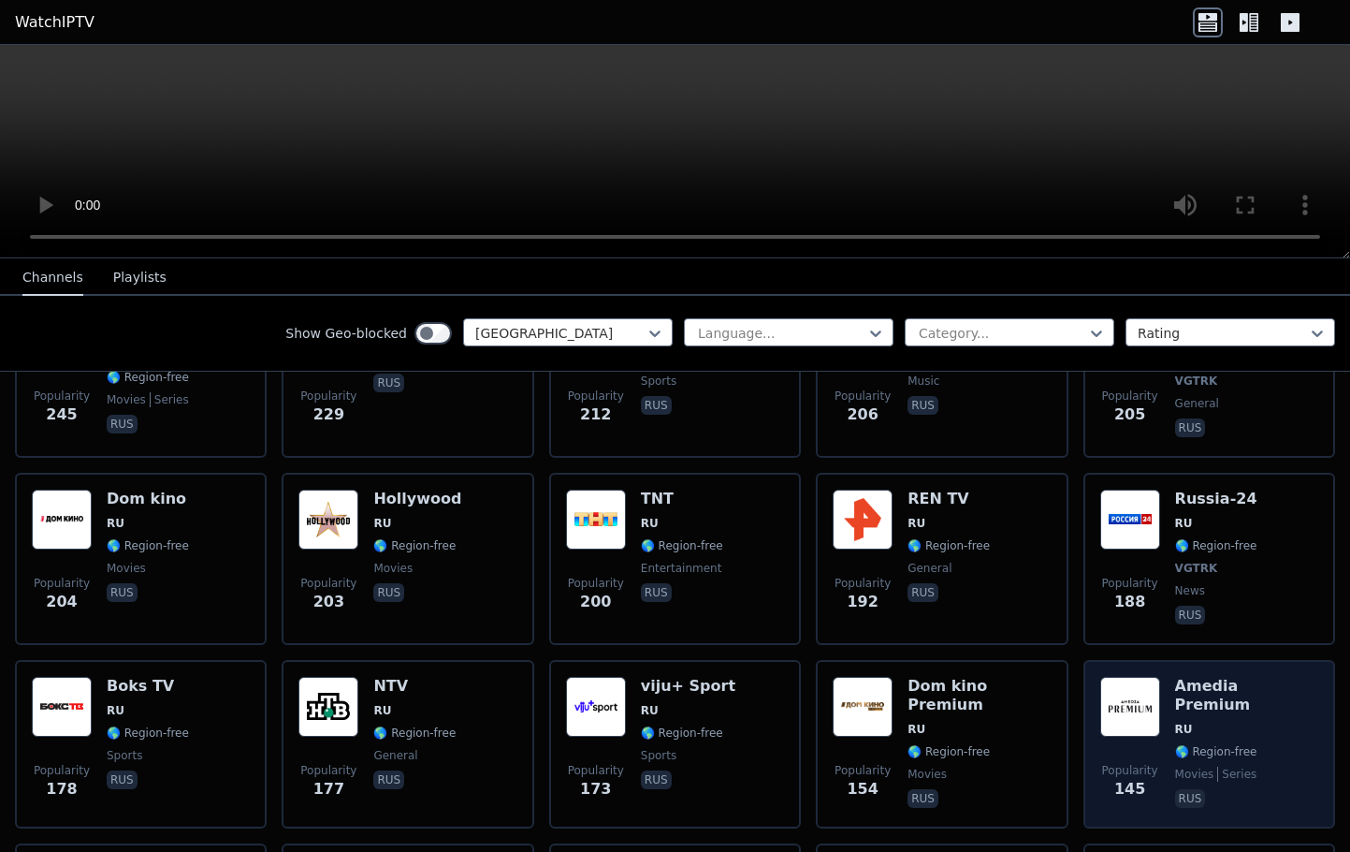
click at [1287, 722] on span "RU" at bounding box center [1246, 729] width 143 height 15
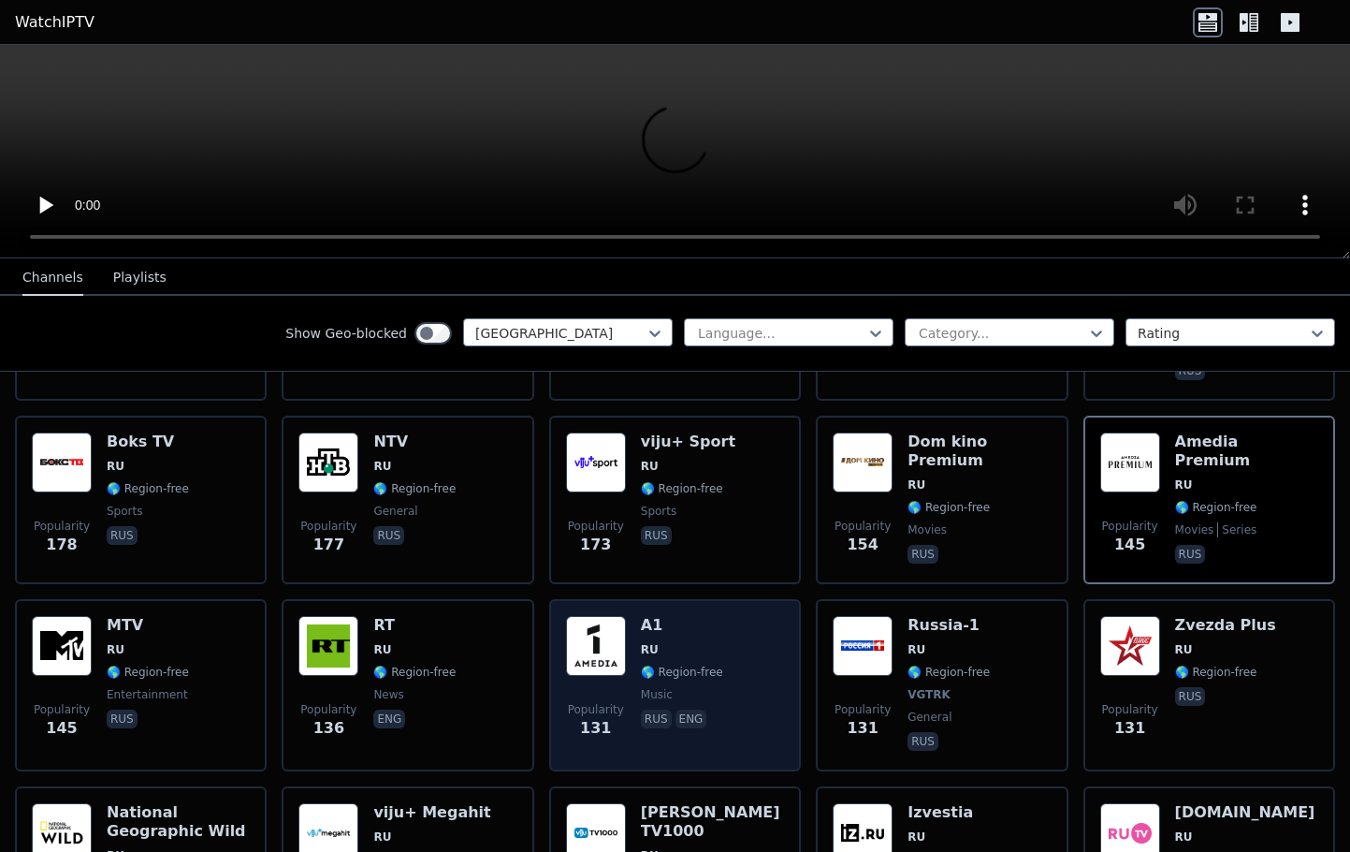
scroll to position [956, 0]
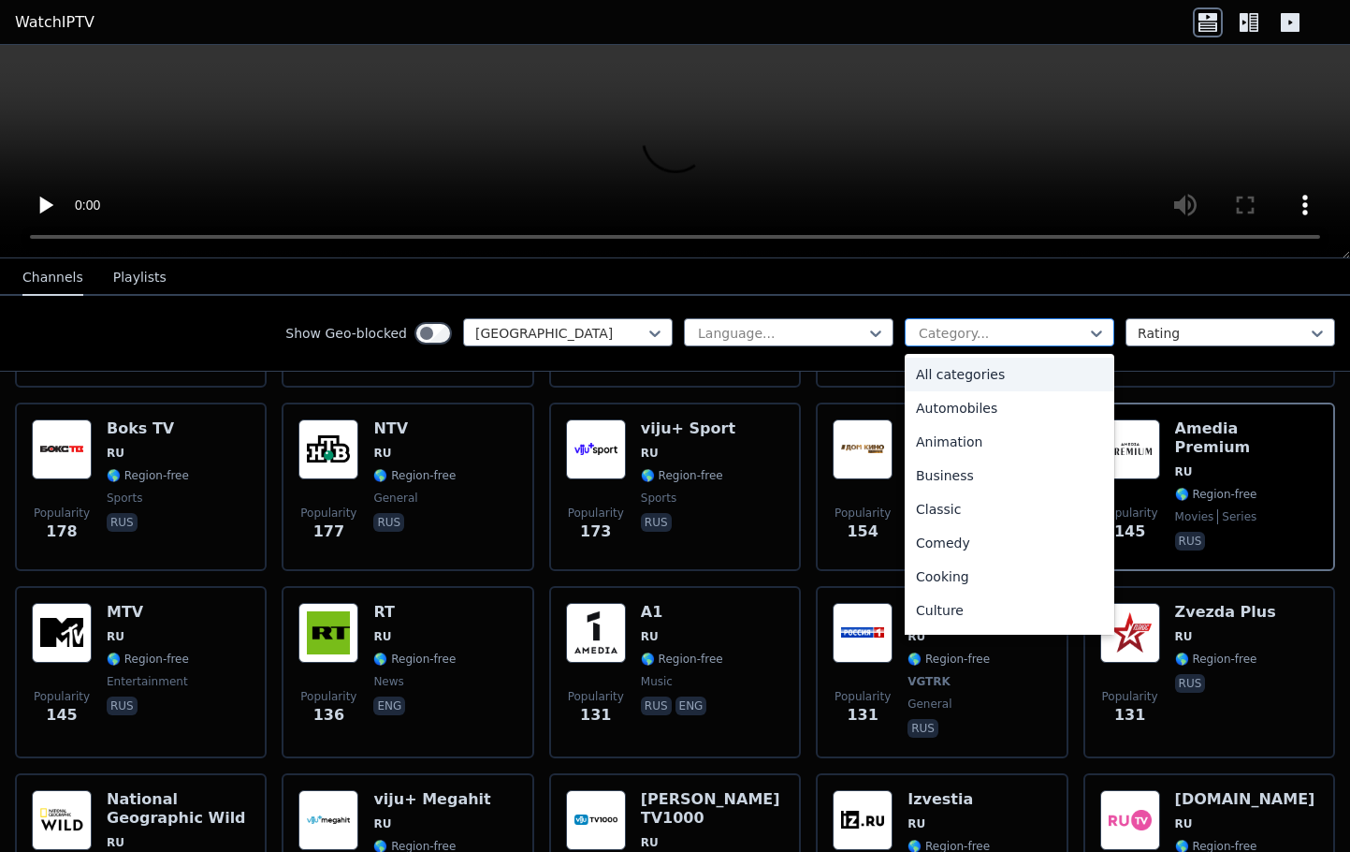
click at [1082, 326] on div at bounding box center [1002, 333] width 170 height 19
click at [932, 544] on div "Sports" at bounding box center [1010, 547] width 210 height 34
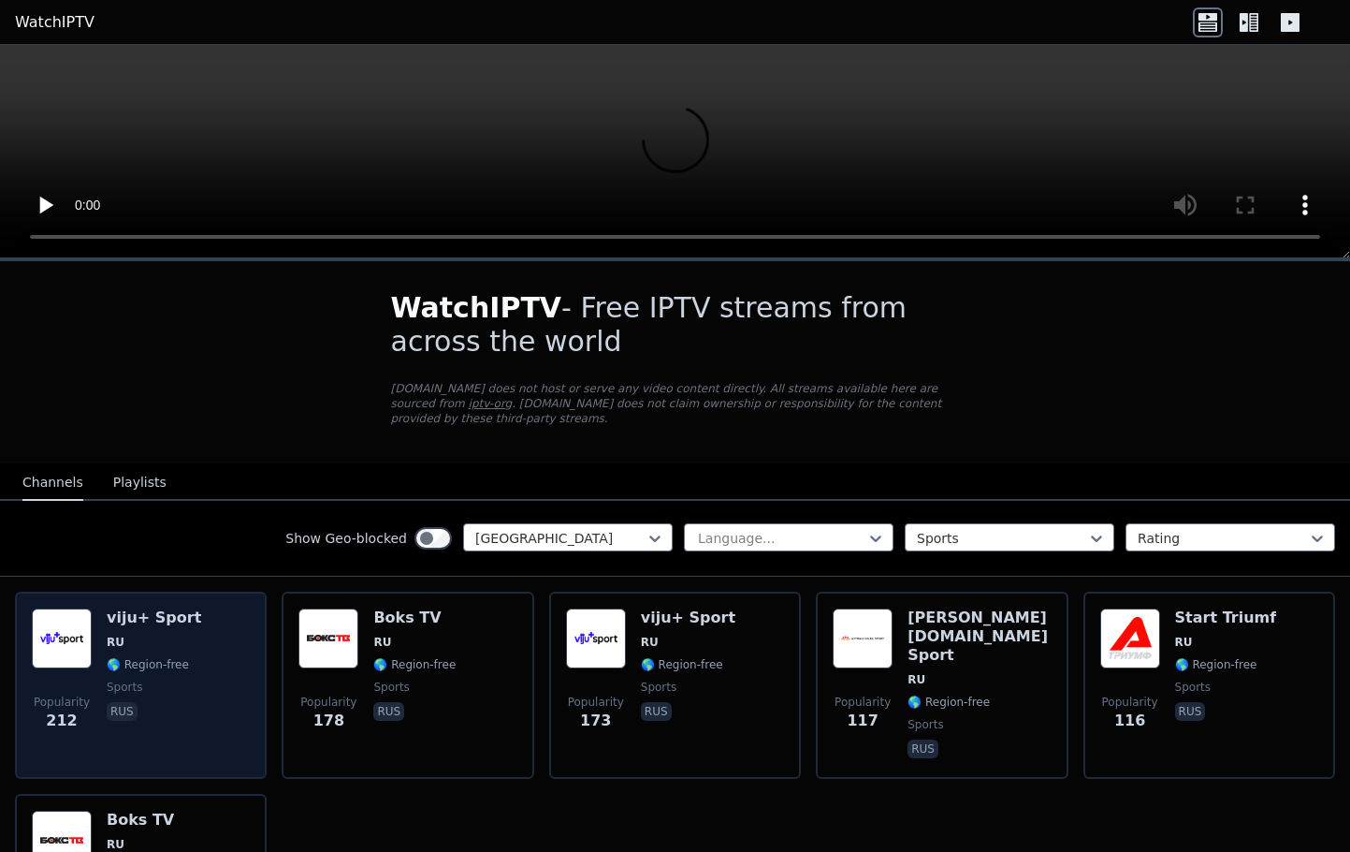
click at [185, 690] on span "sports" at bounding box center [154, 686] width 95 height 15
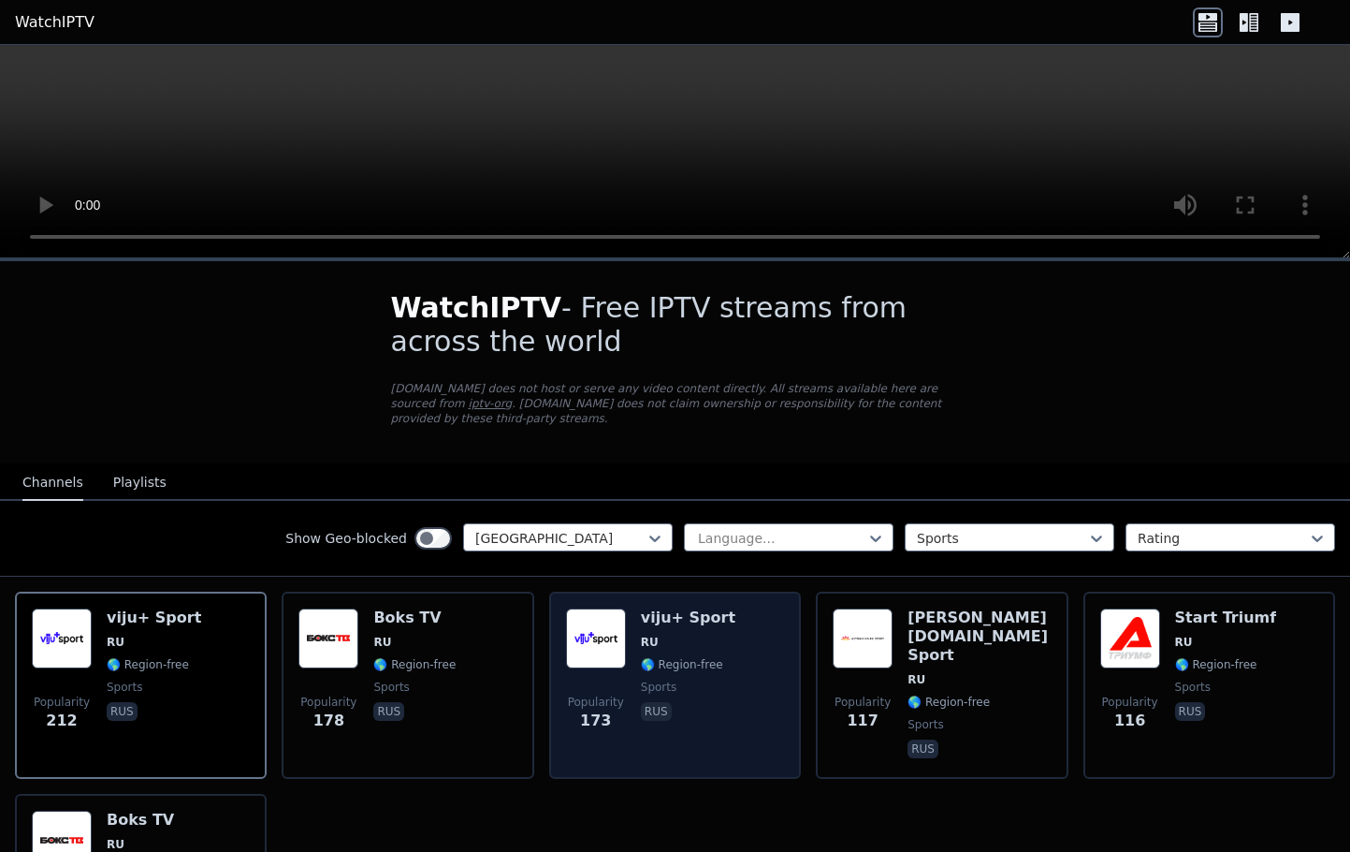
click at [781, 683] on div "Popularity 173 viju+ Sport RU 🌎 Region-free sports rus" at bounding box center [675, 684] width 218 height 153
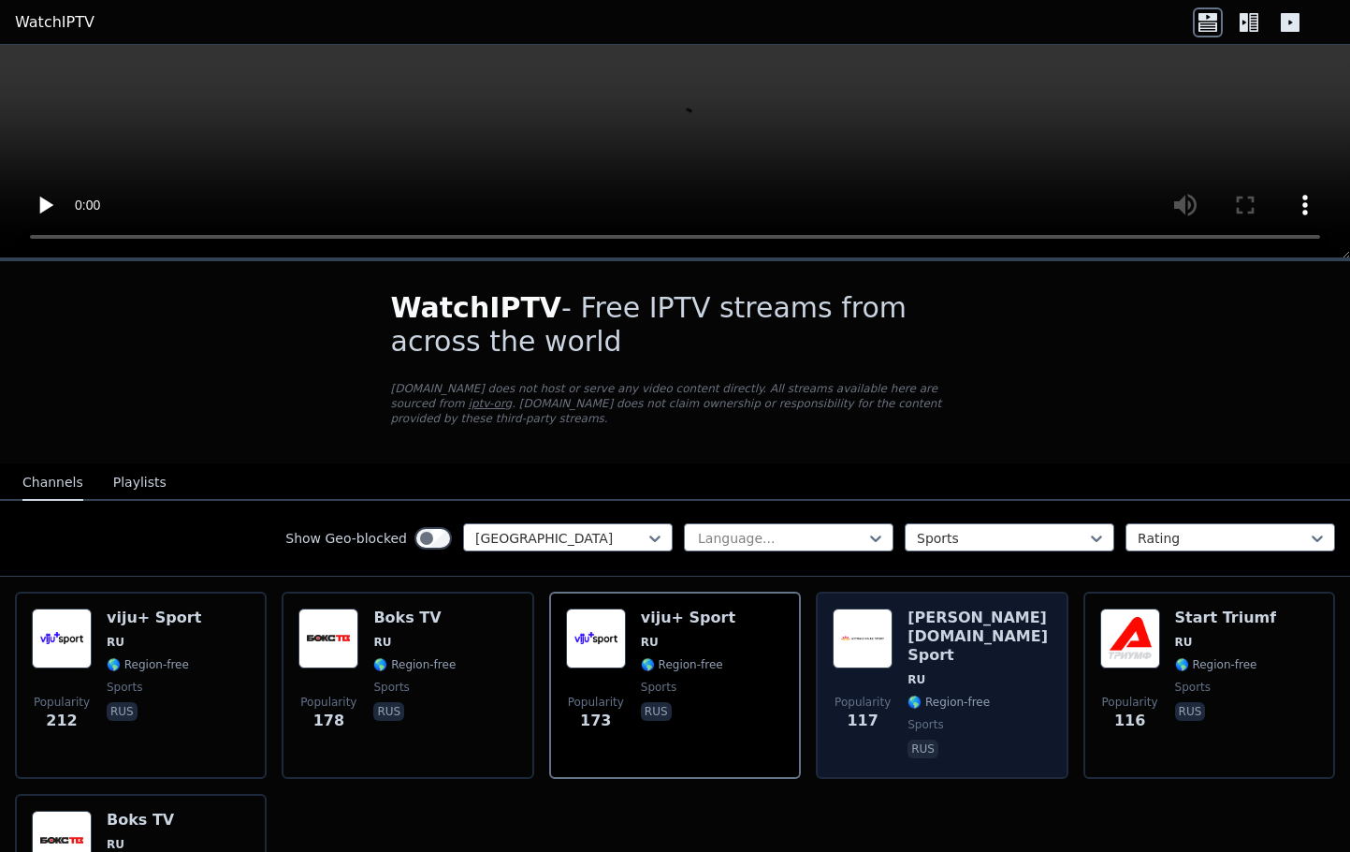
click at [1017, 672] on span "RU" at bounding box center [979, 679] width 143 height 15
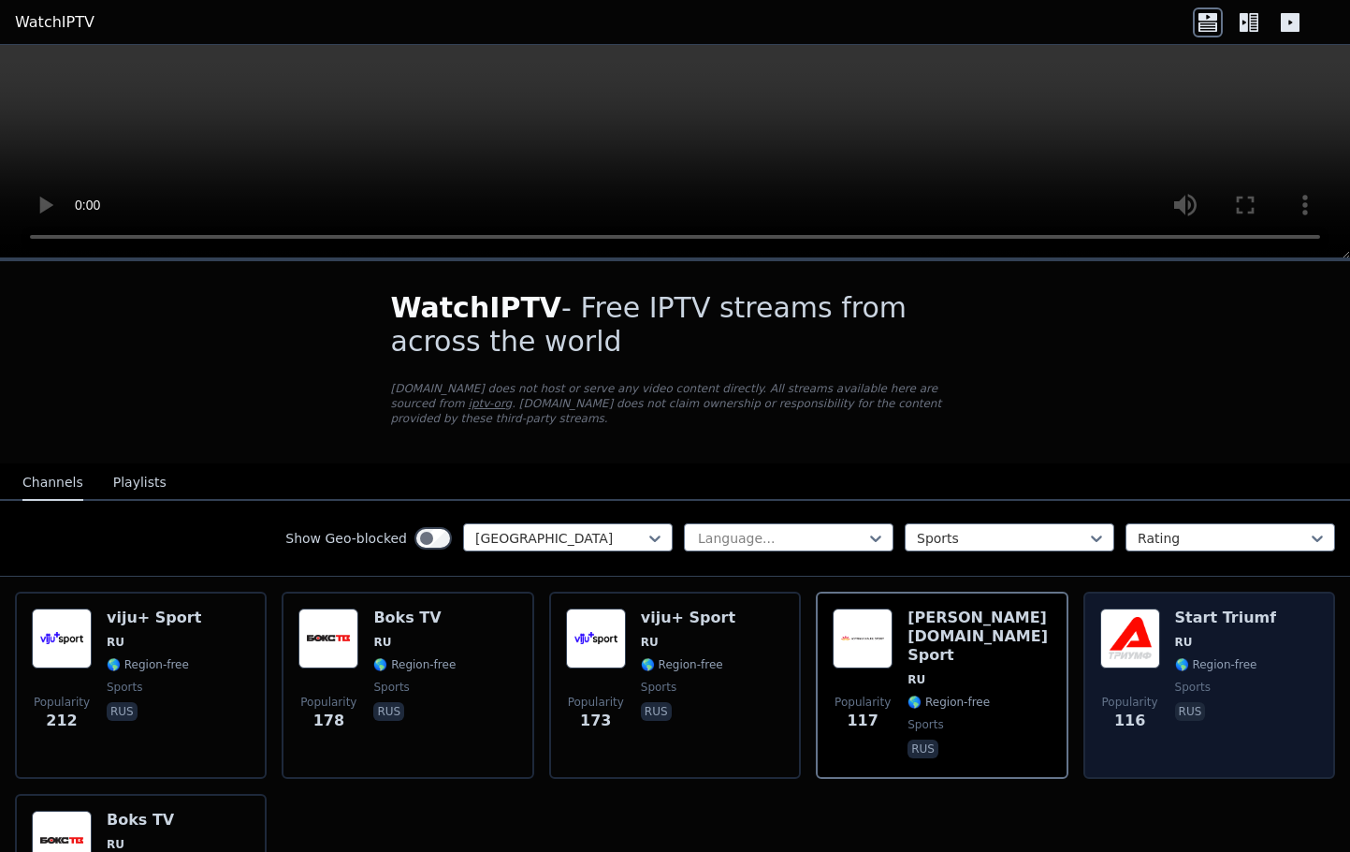
click at [1251, 639] on span "RU" at bounding box center [1226, 641] width 102 height 15
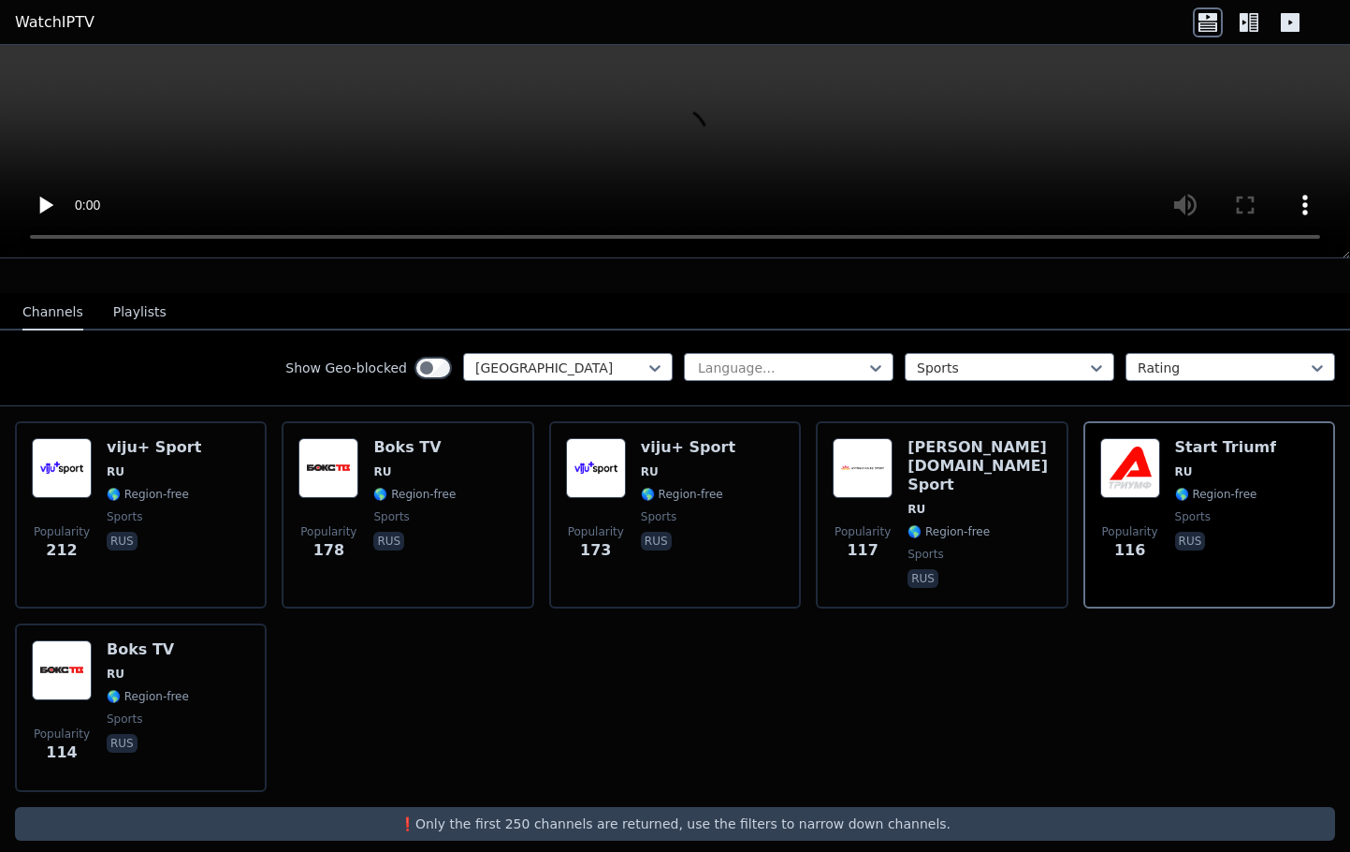
scroll to position [169, 0]
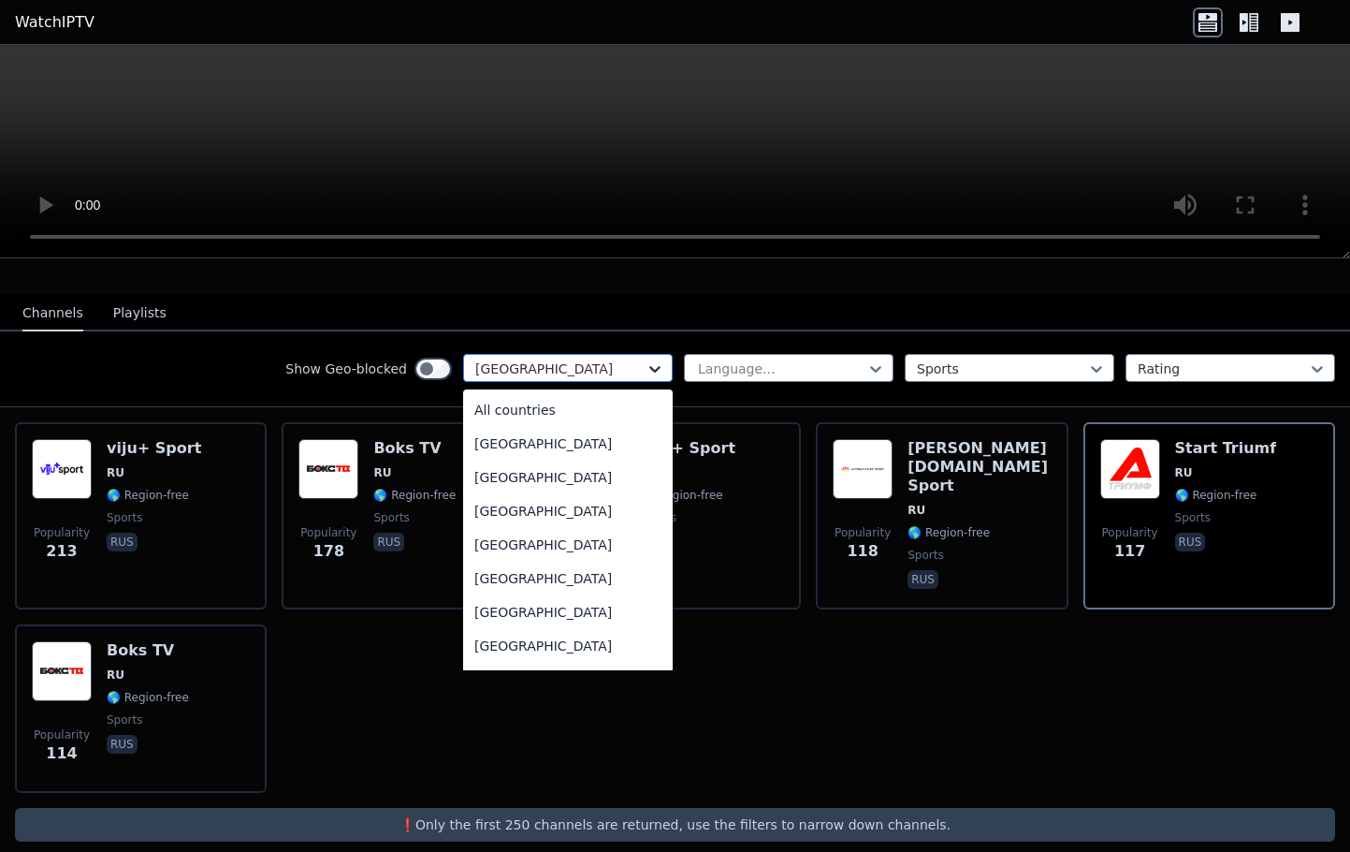
click at [659, 370] on icon at bounding box center [655, 368] width 19 height 19
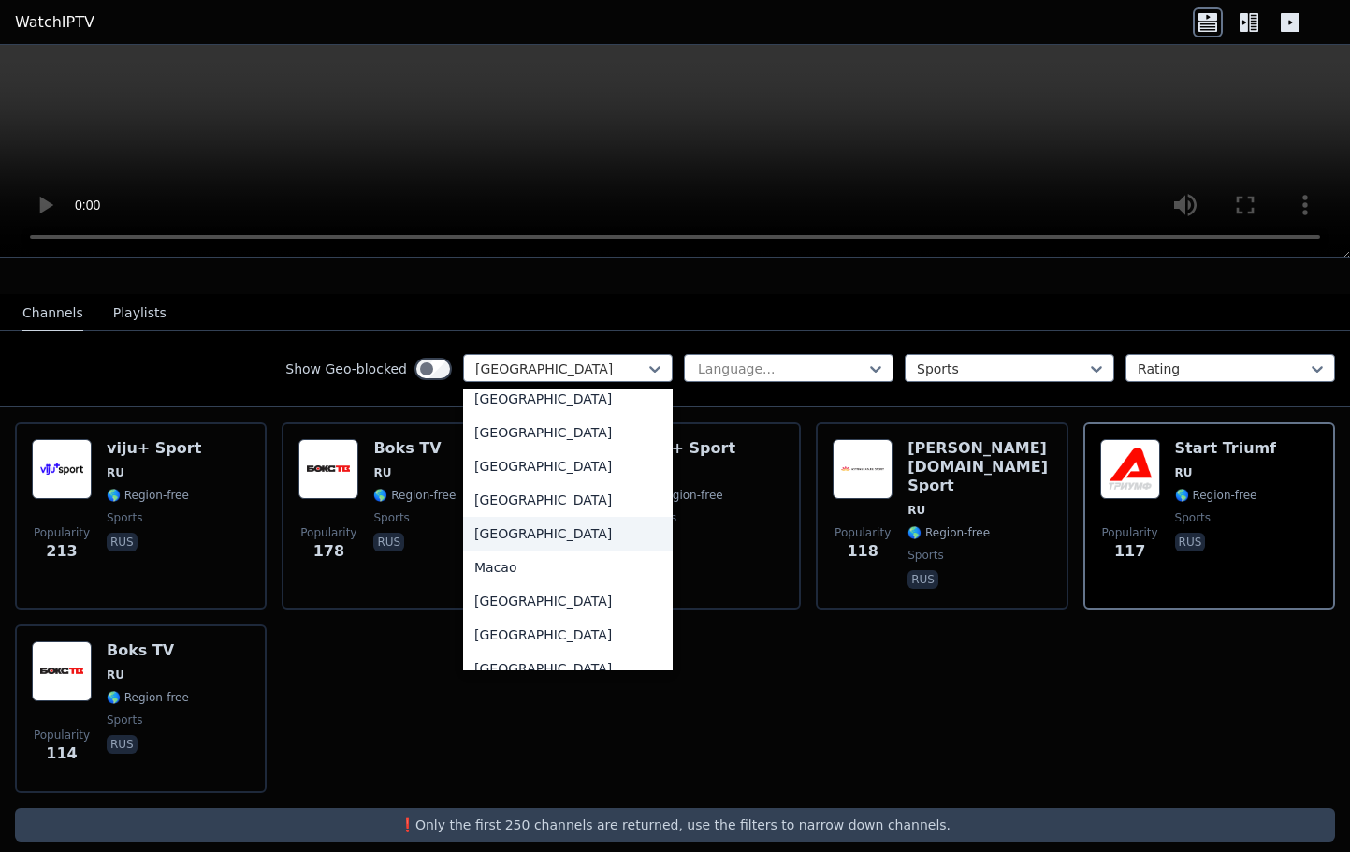
click at [520, 550] on div "[GEOGRAPHIC_DATA]" at bounding box center [568, 534] width 210 height 34
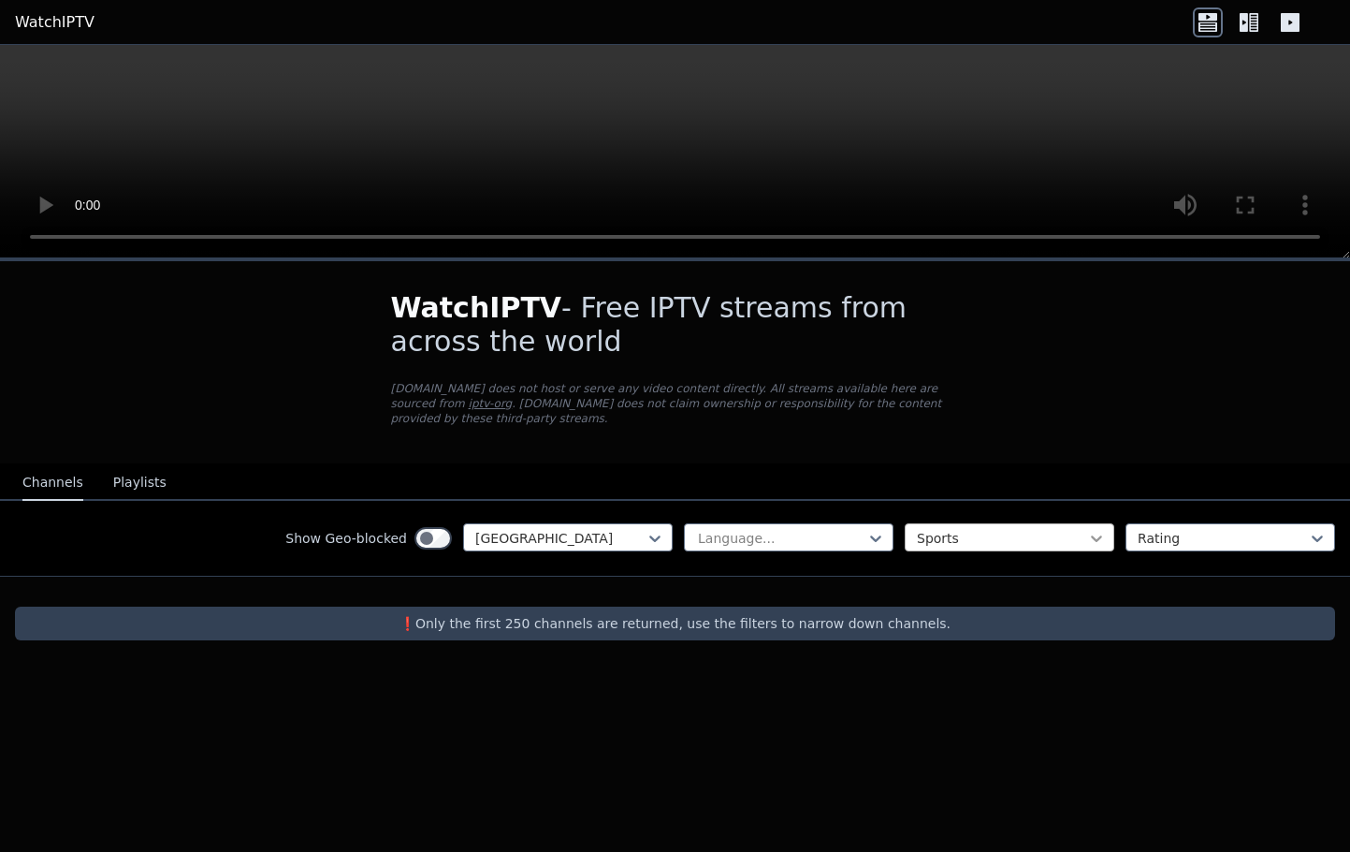
click at [1101, 545] on icon at bounding box center [1096, 538] width 19 height 19
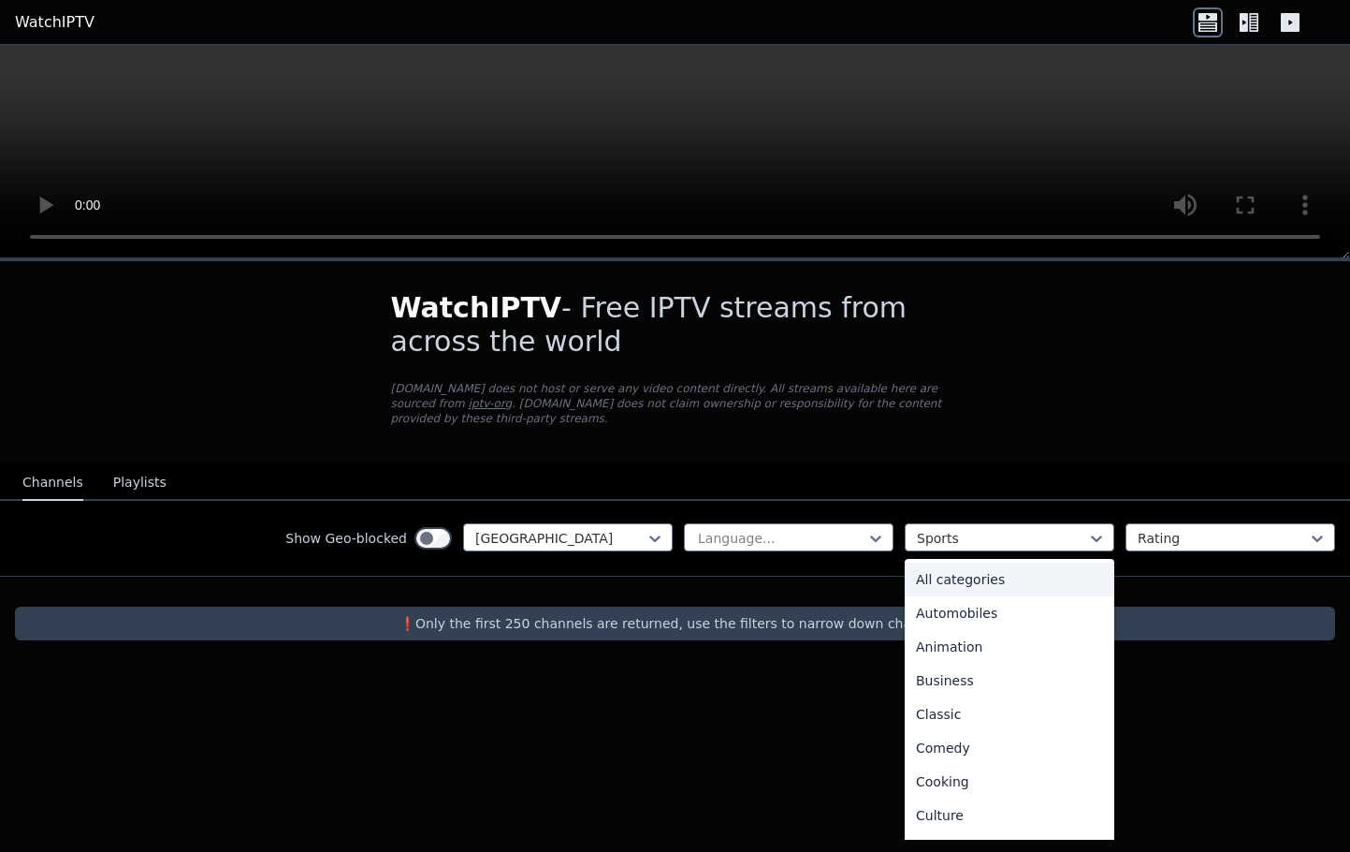
click at [972, 582] on div "All categories" at bounding box center [1010, 579] width 210 height 34
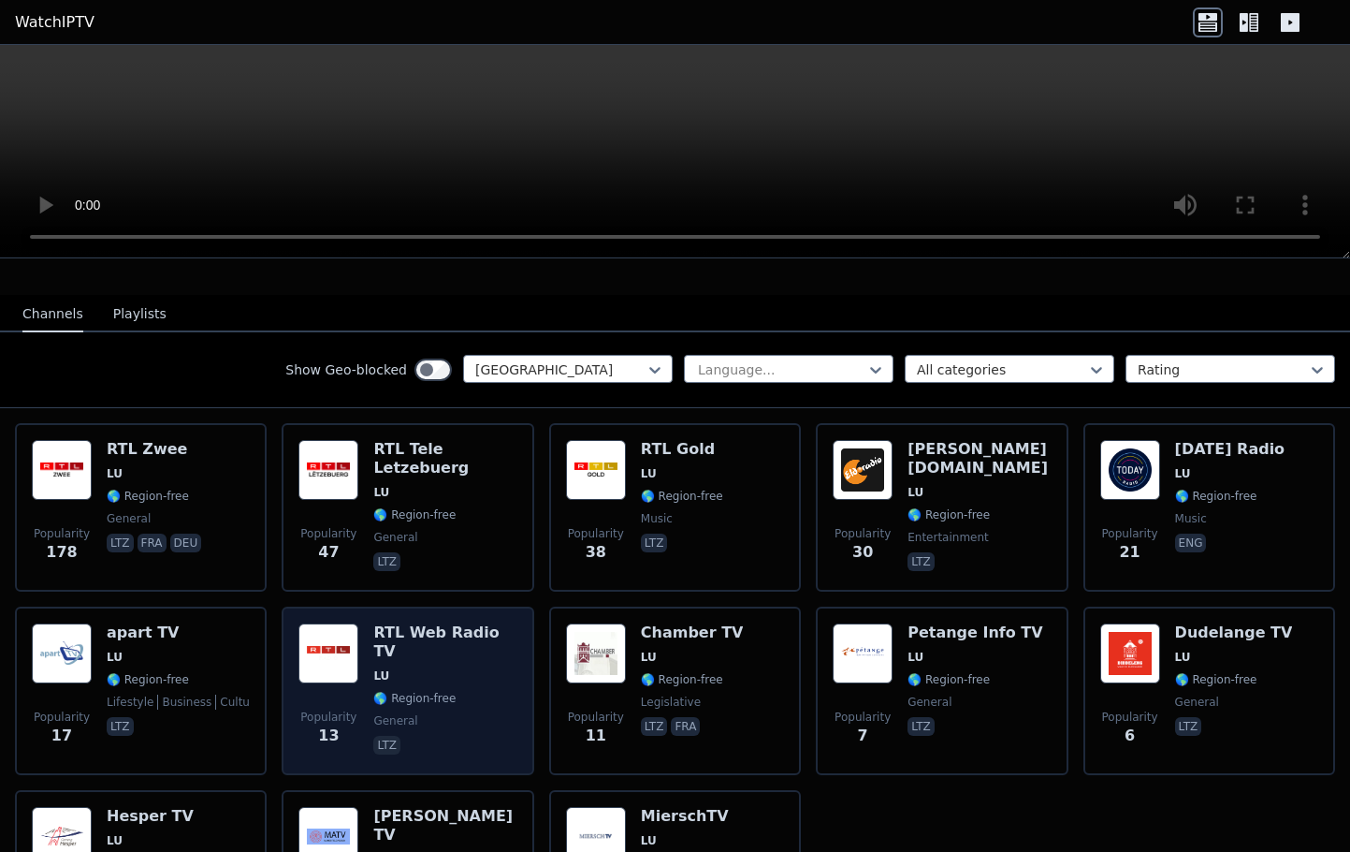
scroll to position [182, 0]
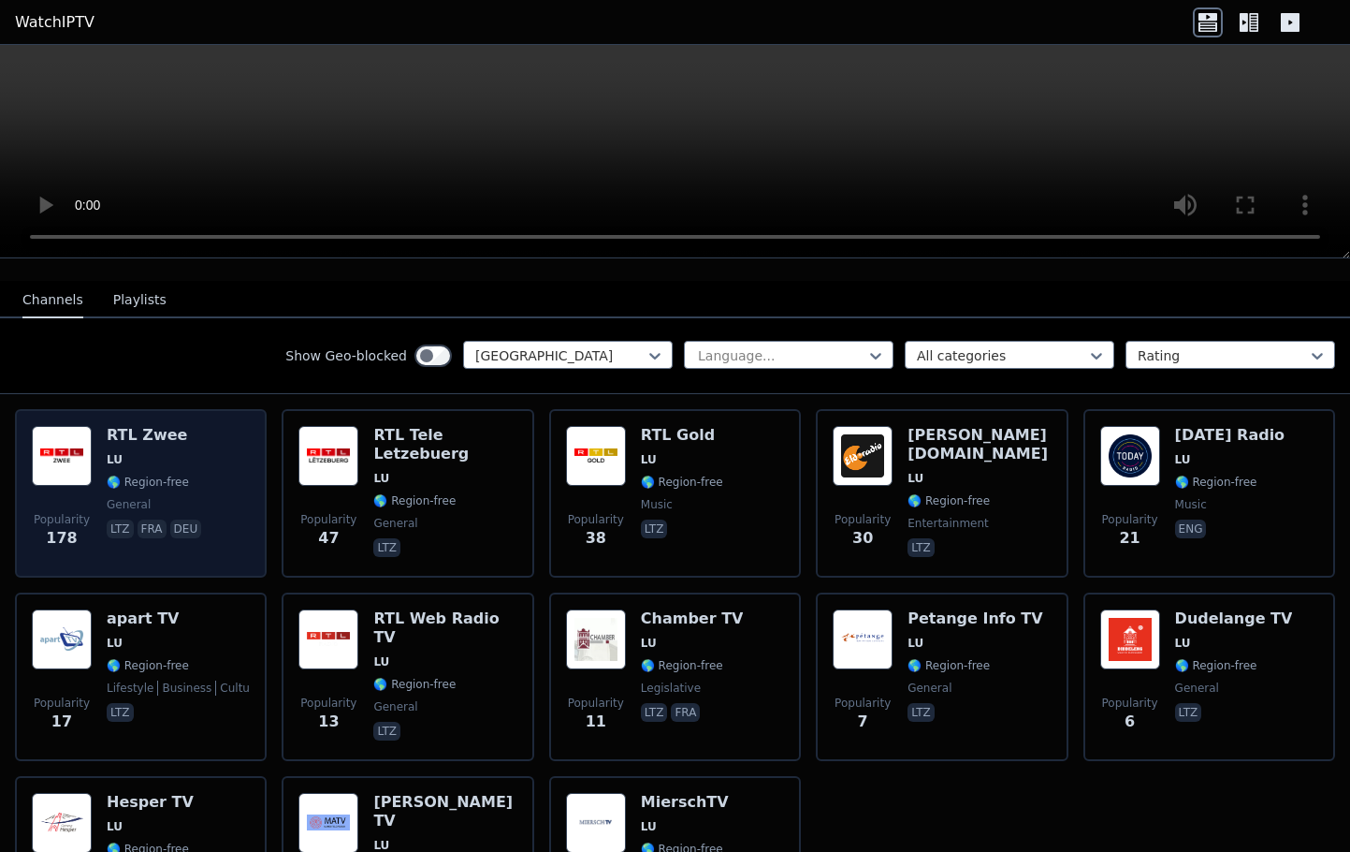
click at [203, 452] on span "LU" at bounding box center [156, 459] width 98 height 15
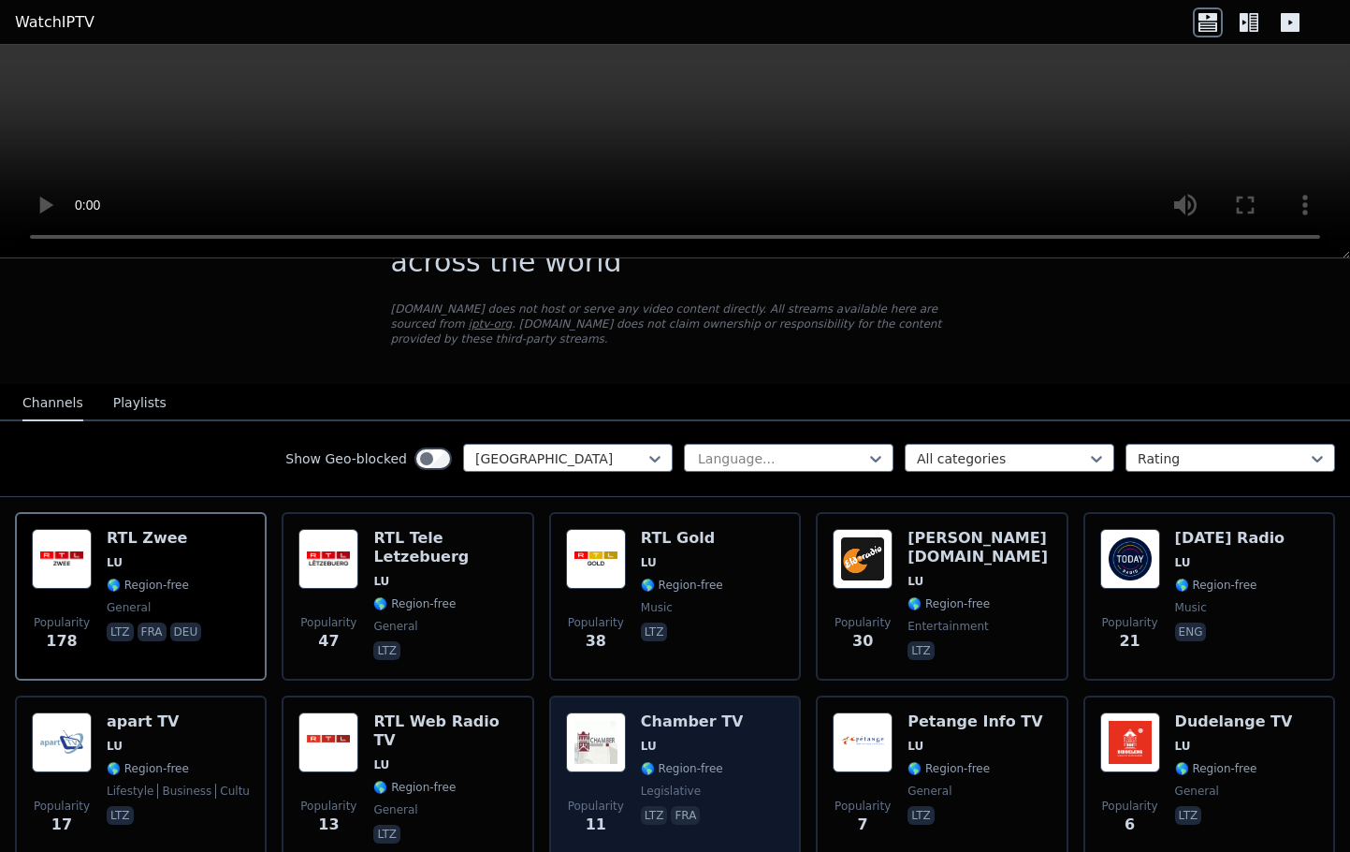
scroll to position [83, 0]
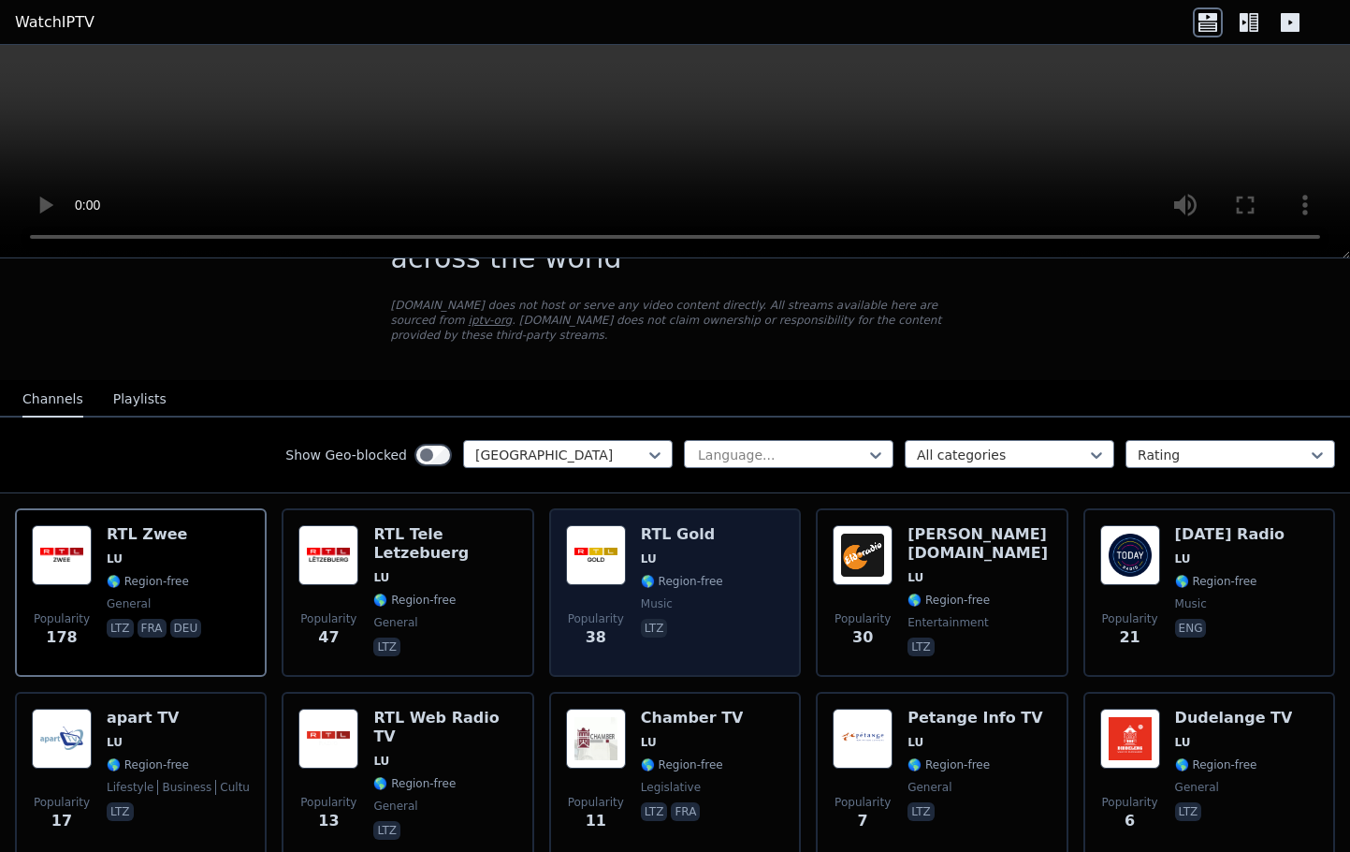
click at [684, 562] on span "LU" at bounding box center [682, 558] width 82 height 15
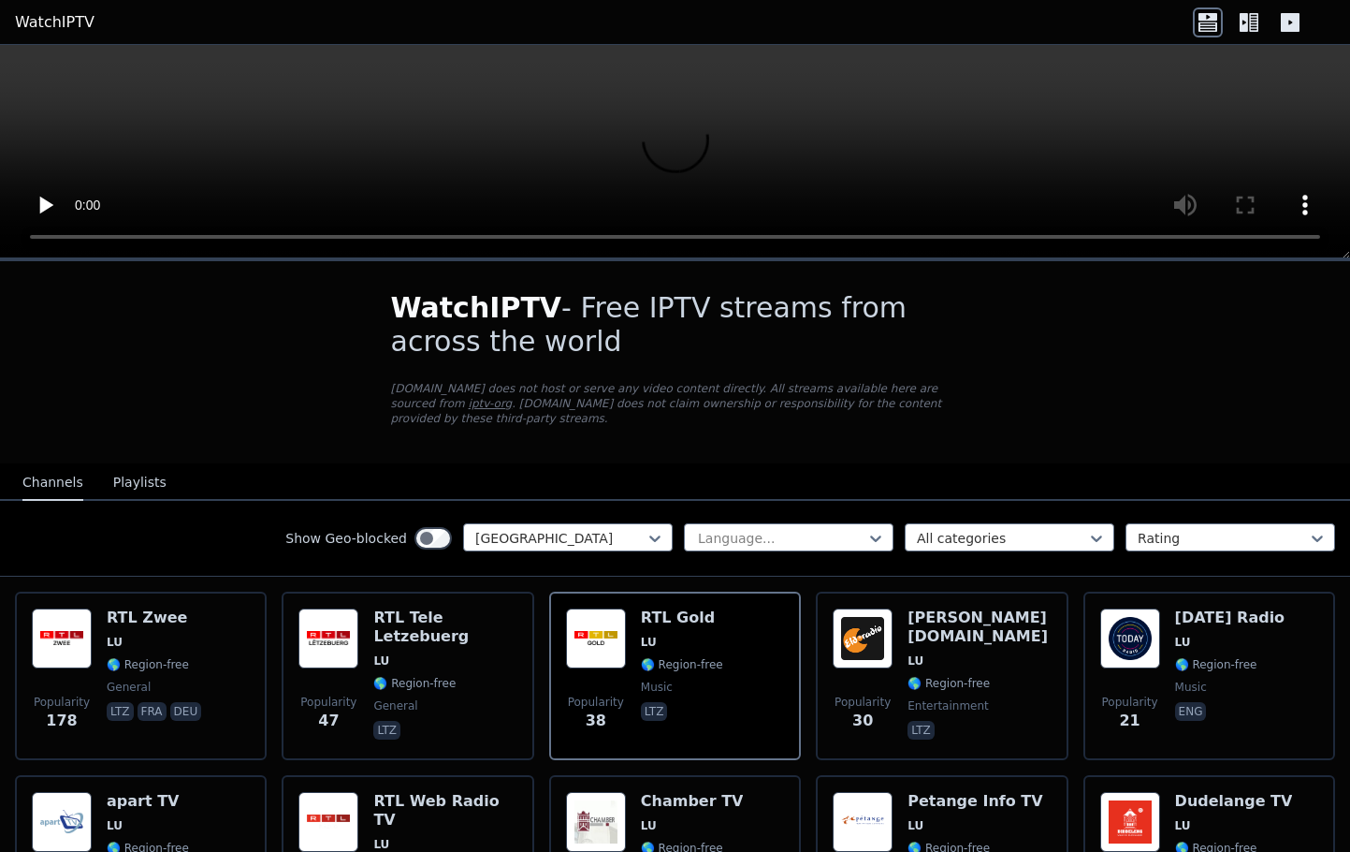
scroll to position [0, 0]
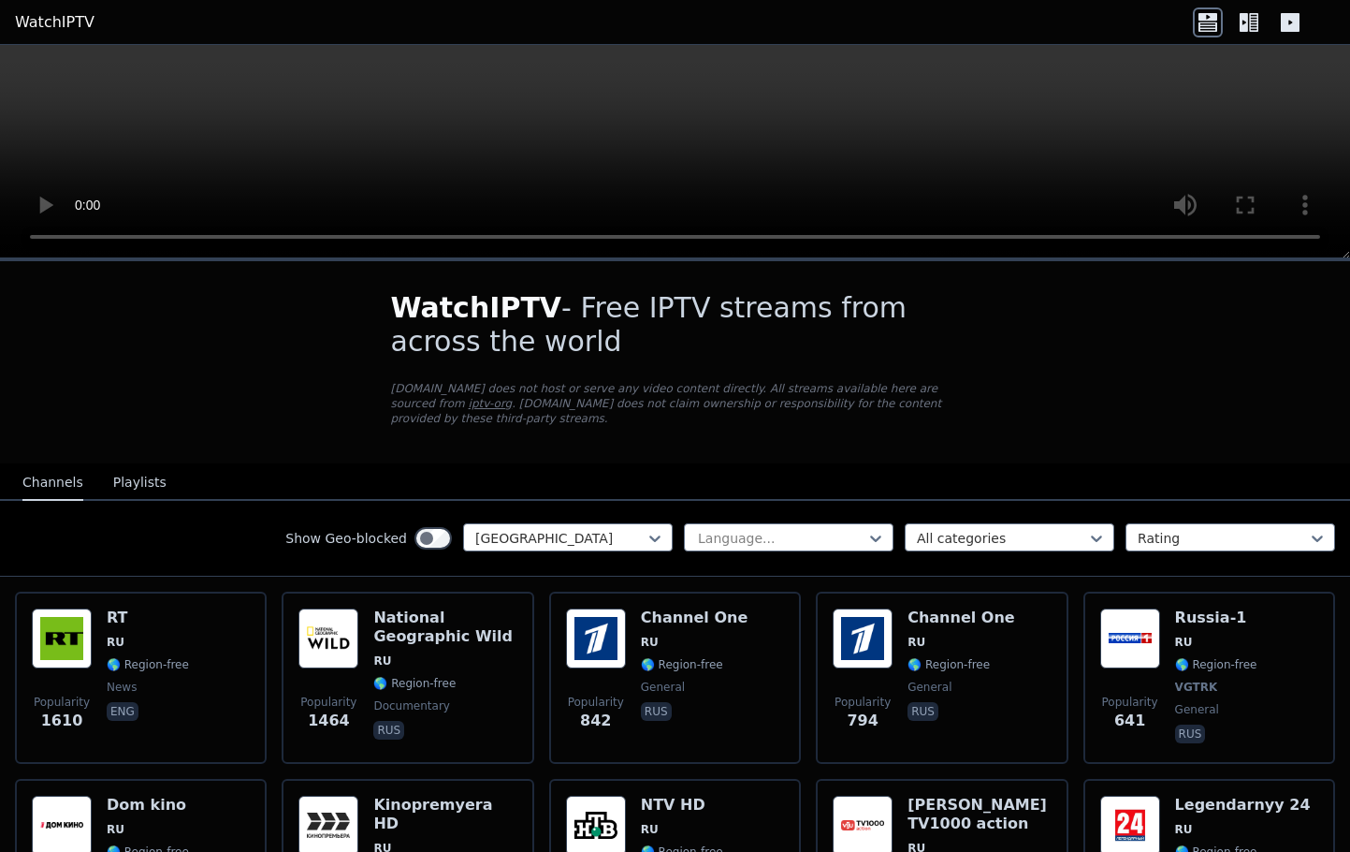
click at [195, 0] on header "WatchIPTV" at bounding box center [675, 22] width 1350 height 45
